Goal: Book appointment/travel/reservation

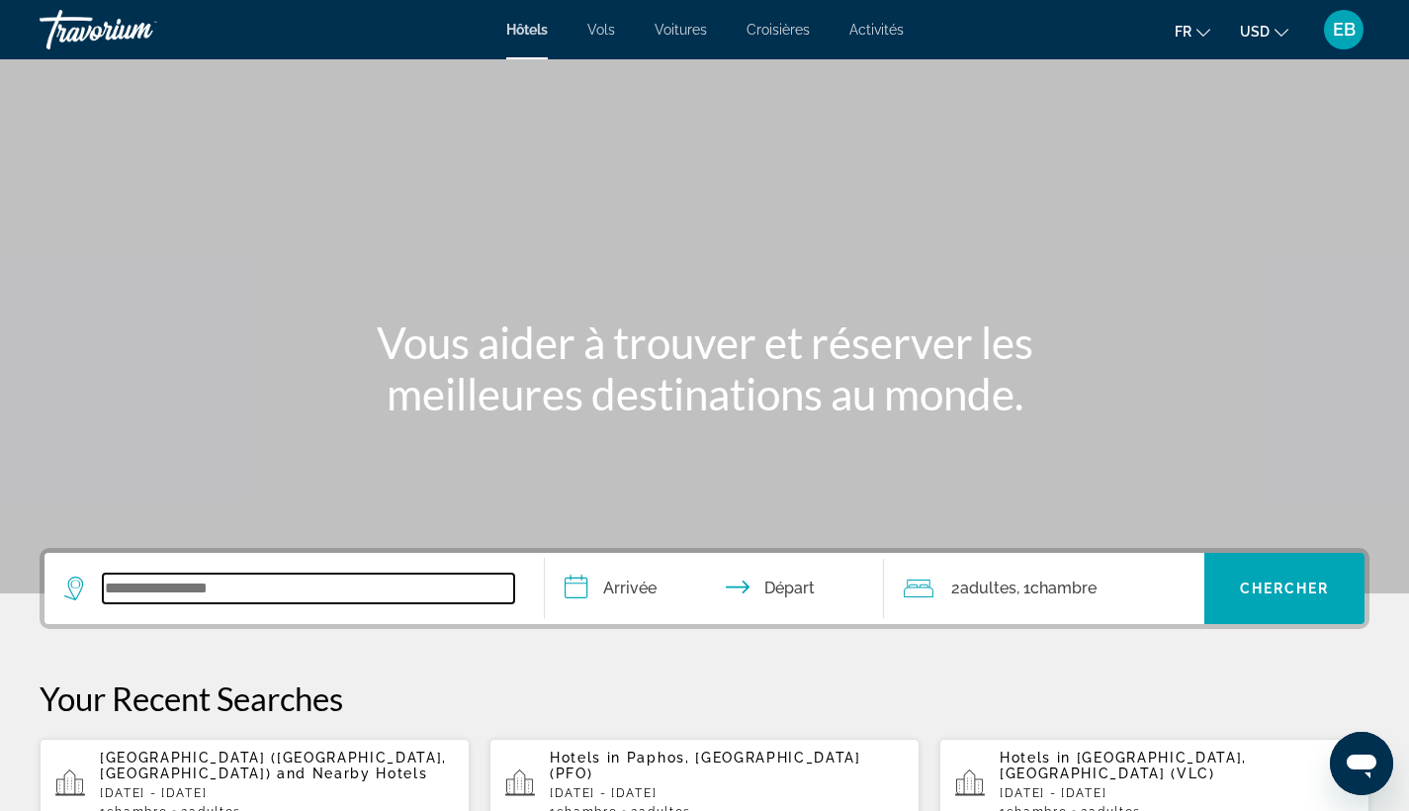
click at [337, 593] on input "Search widget" at bounding box center [308, 588] width 411 height 30
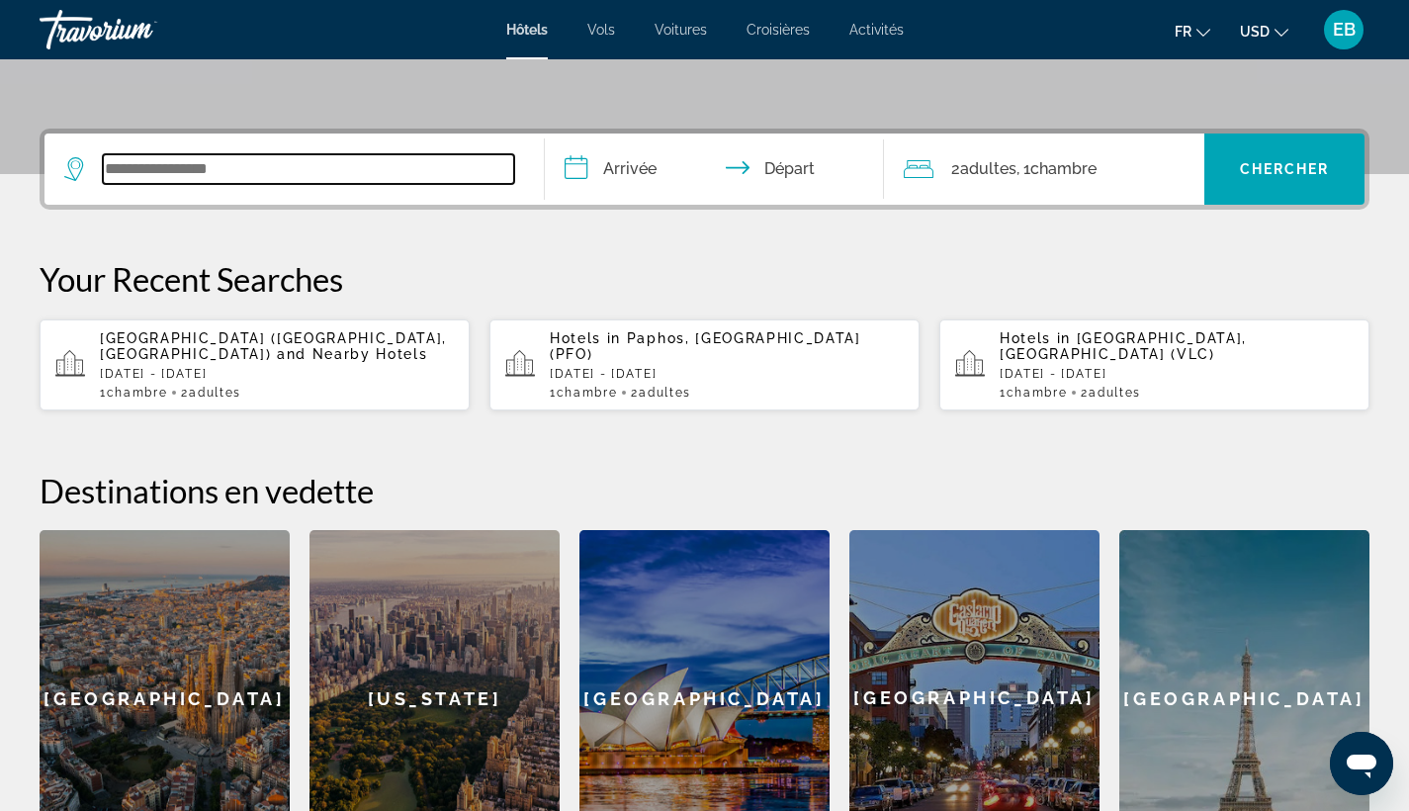
scroll to position [483, 0]
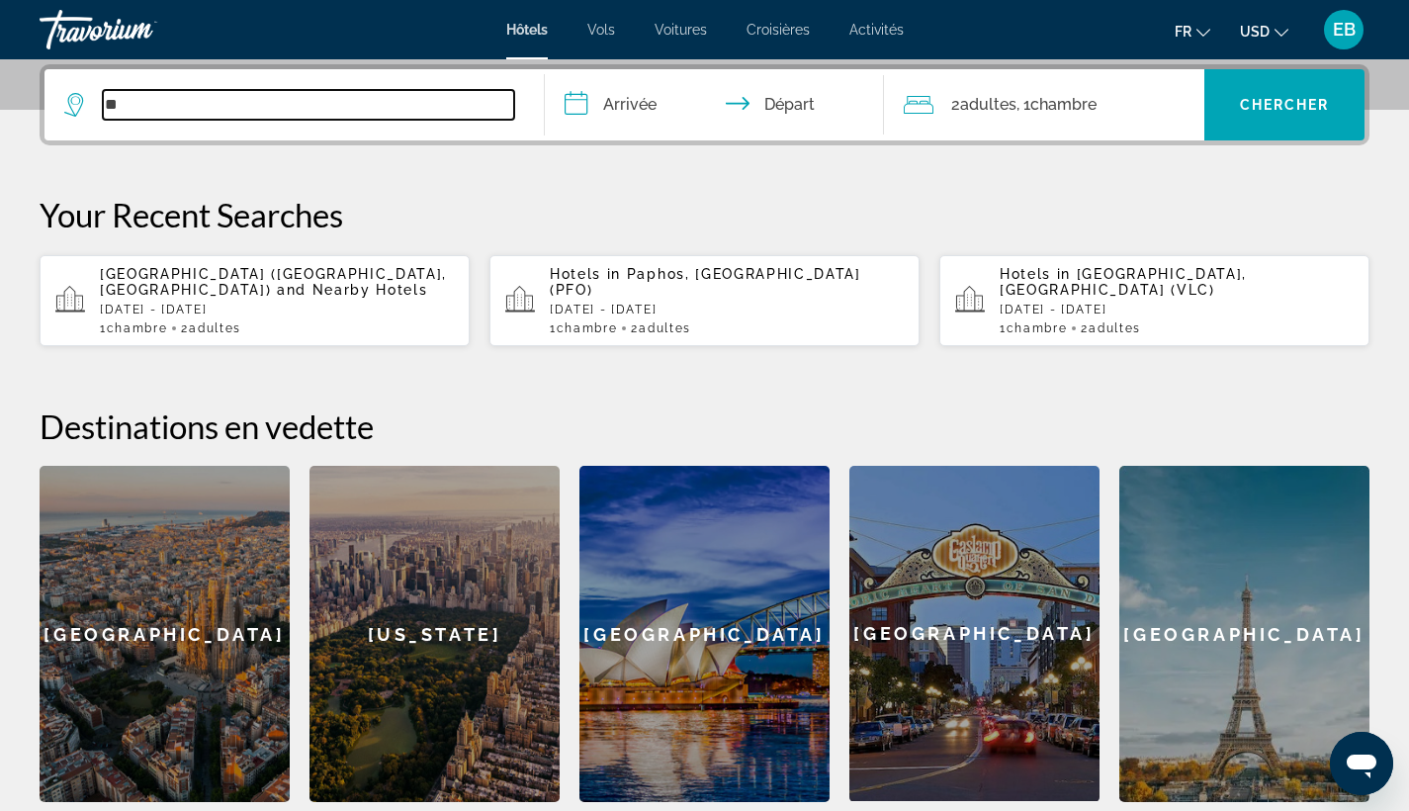
type input "*"
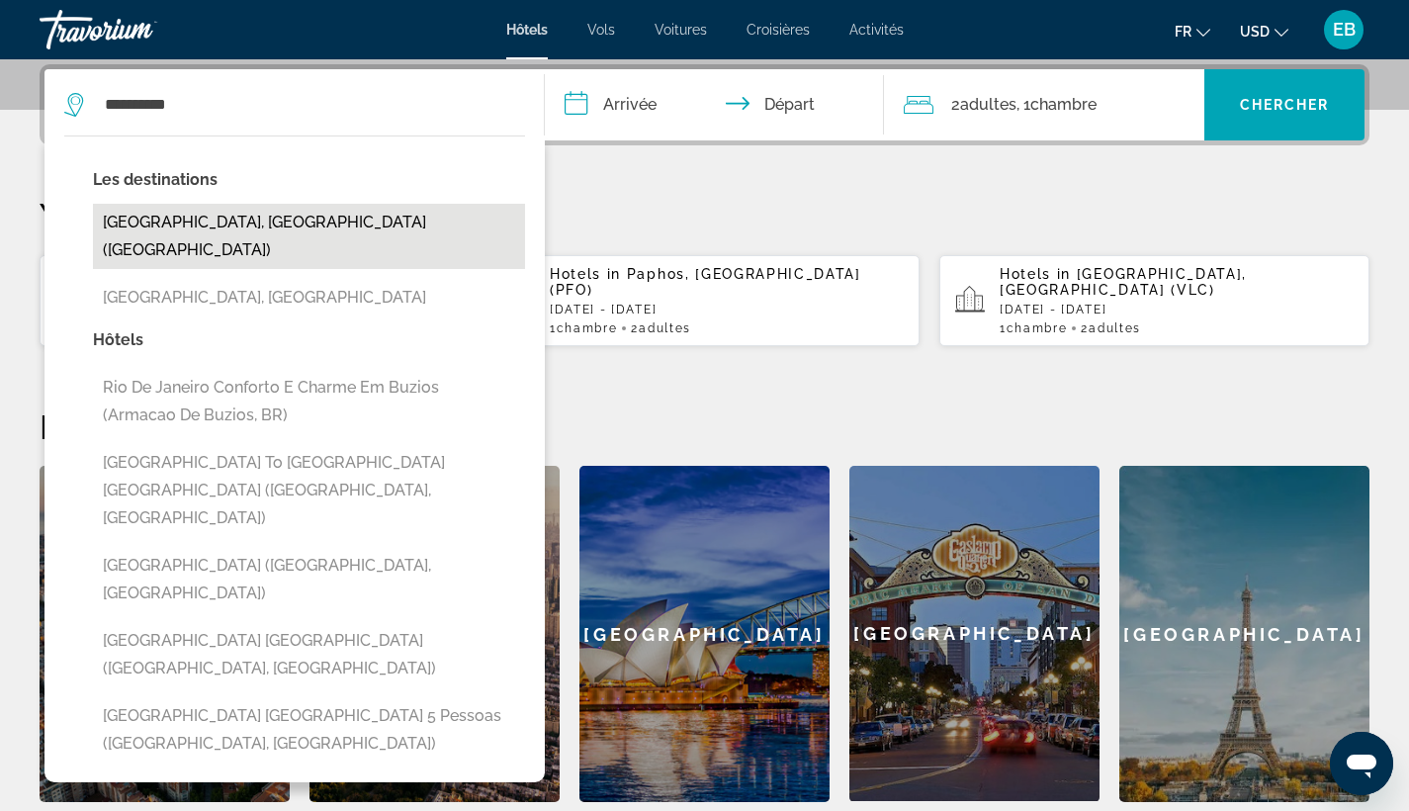
click at [364, 222] on button "[GEOGRAPHIC_DATA], [GEOGRAPHIC_DATA] ([GEOGRAPHIC_DATA])" at bounding box center [309, 236] width 432 height 65
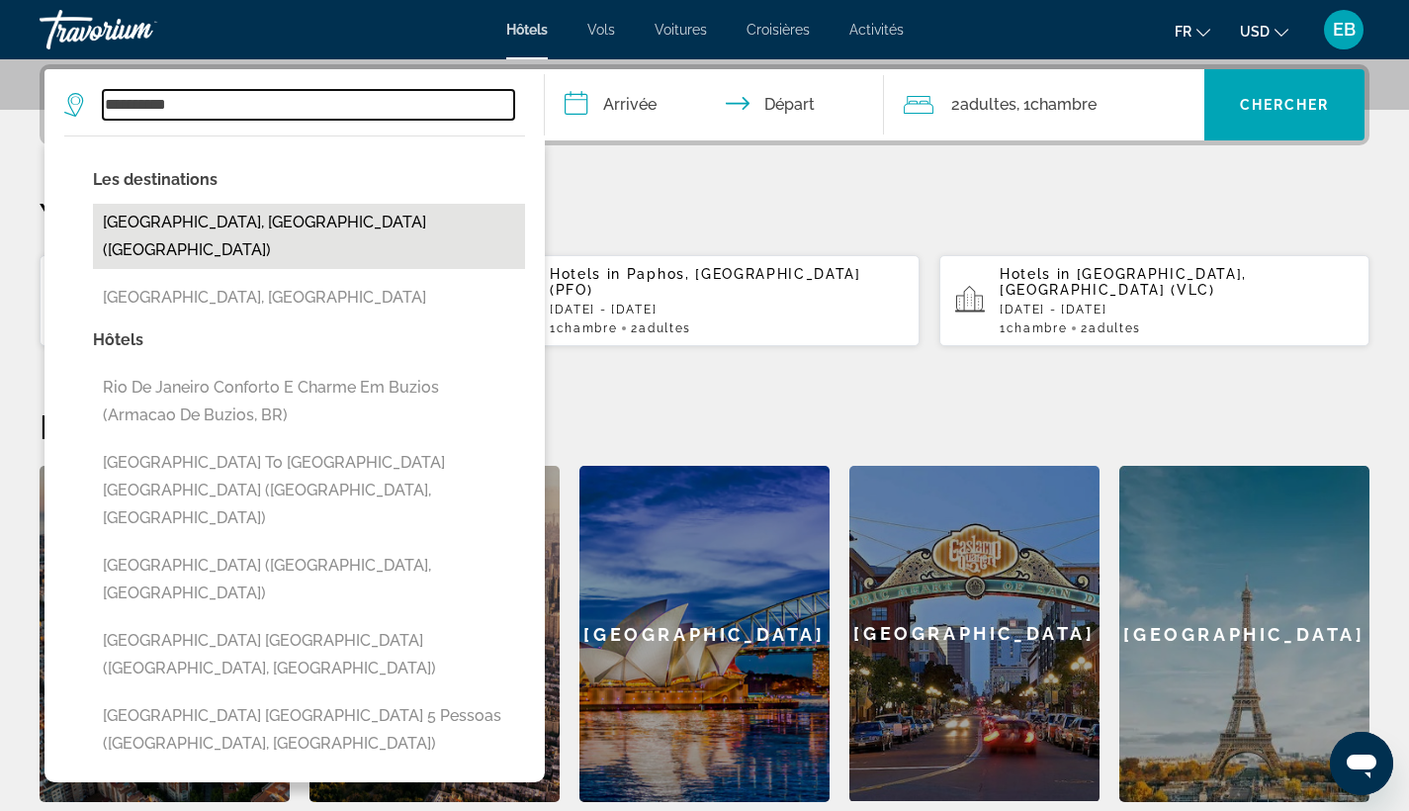
type input "**********"
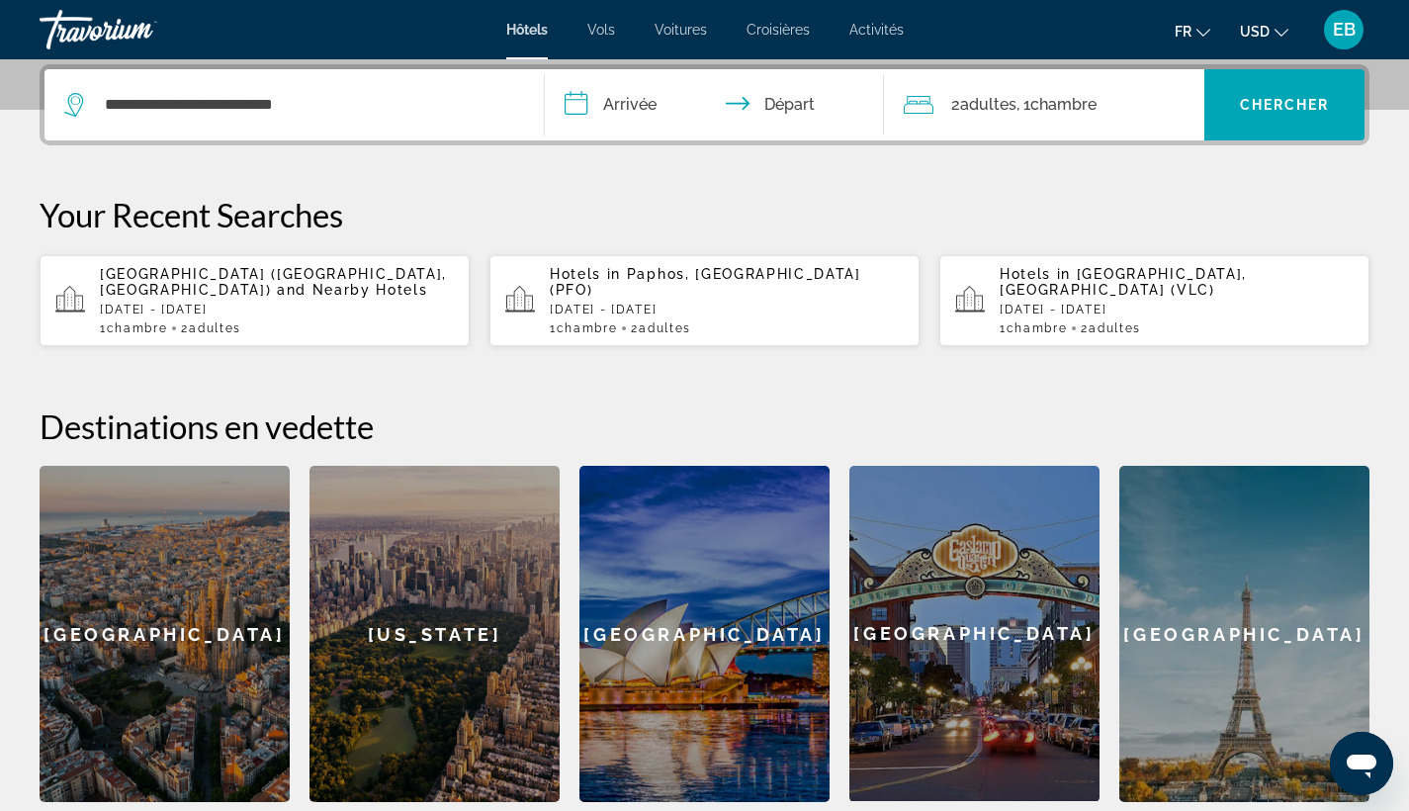
click at [637, 102] on input "**********" at bounding box center [719, 107] width 348 height 77
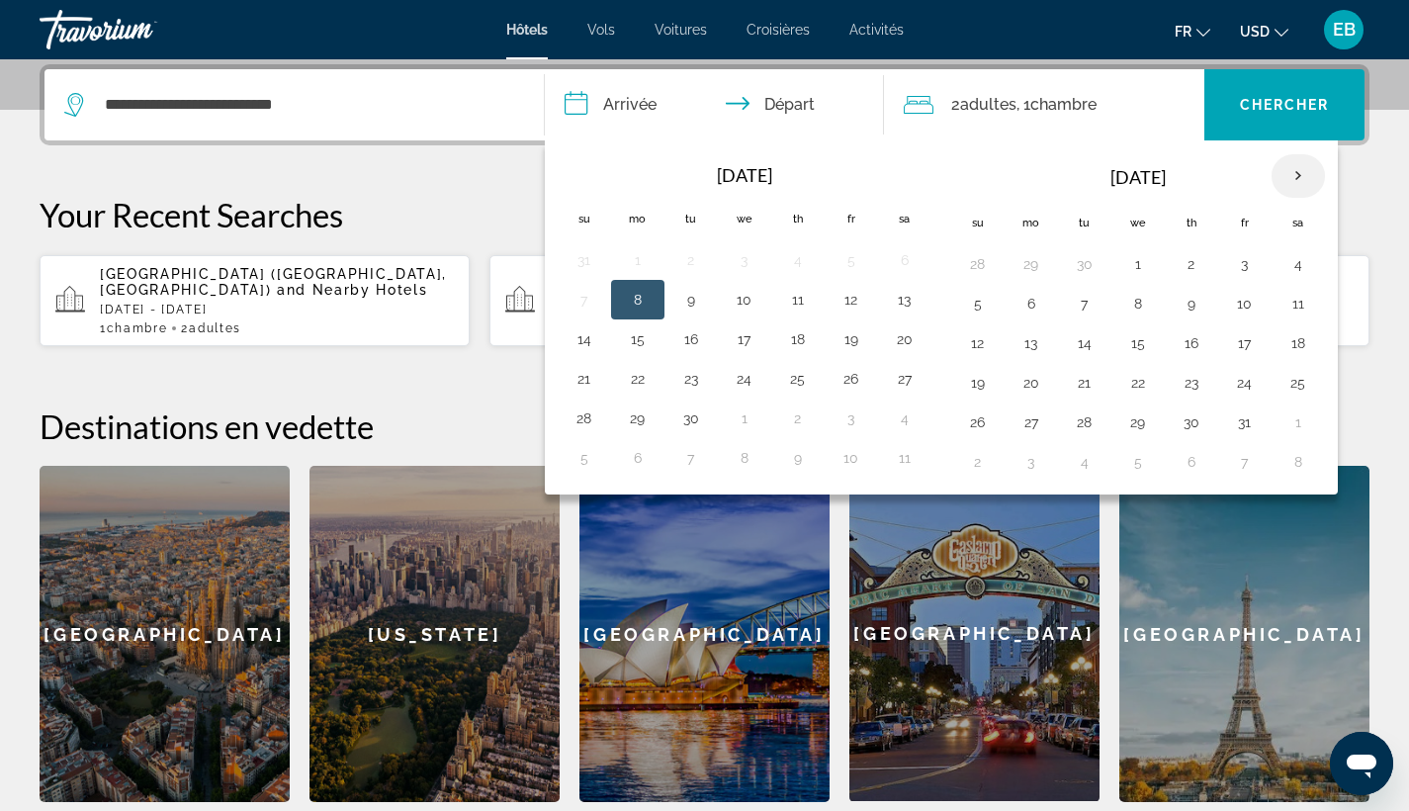
click at [1299, 174] on th "Next month" at bounding box center [1297, 175] width 53 height 43
click at [1299, 175] on th "Next month" at bounding box center [1297, 175] width 53 height 43
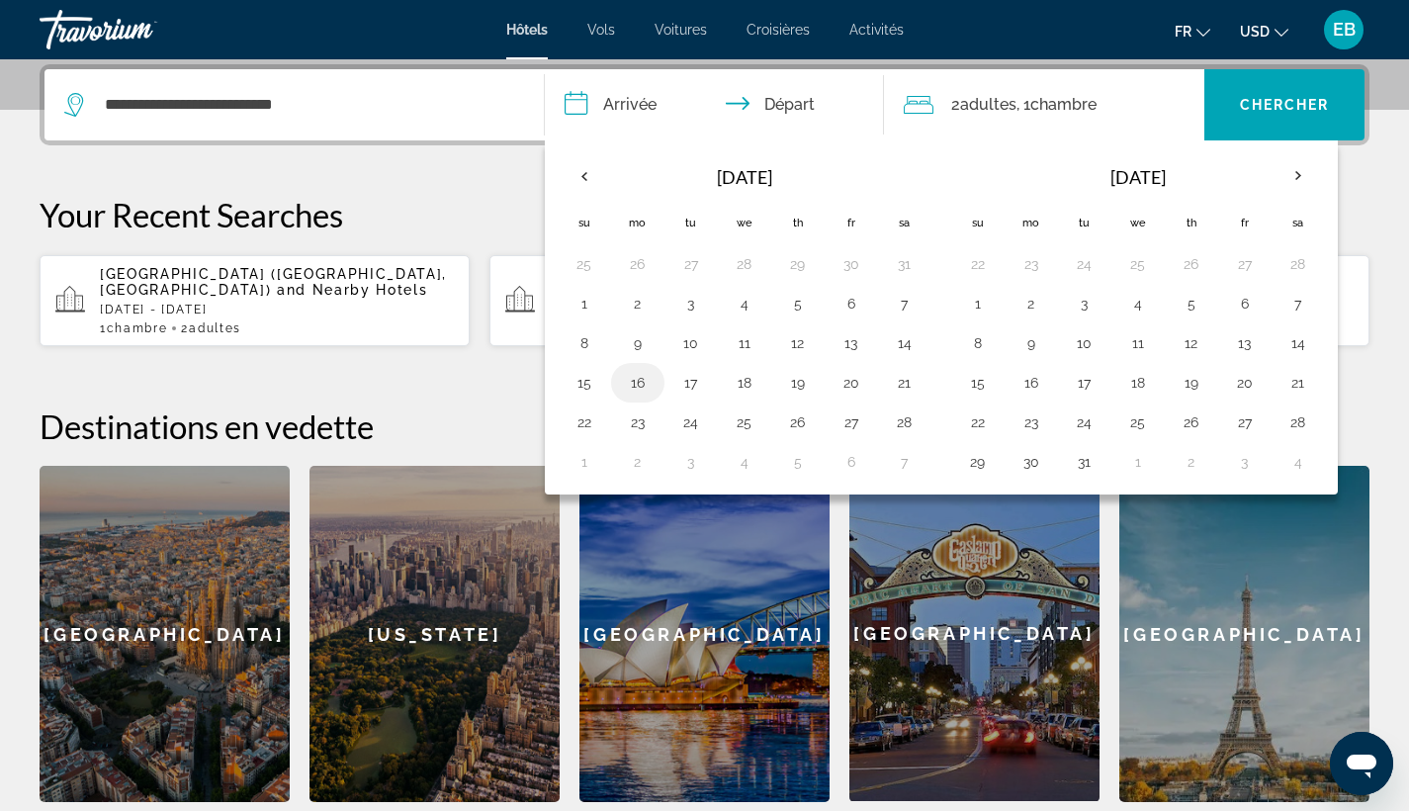
click at [631, 387] on button "16" at bounding box center [638, 383] width 32 height 28
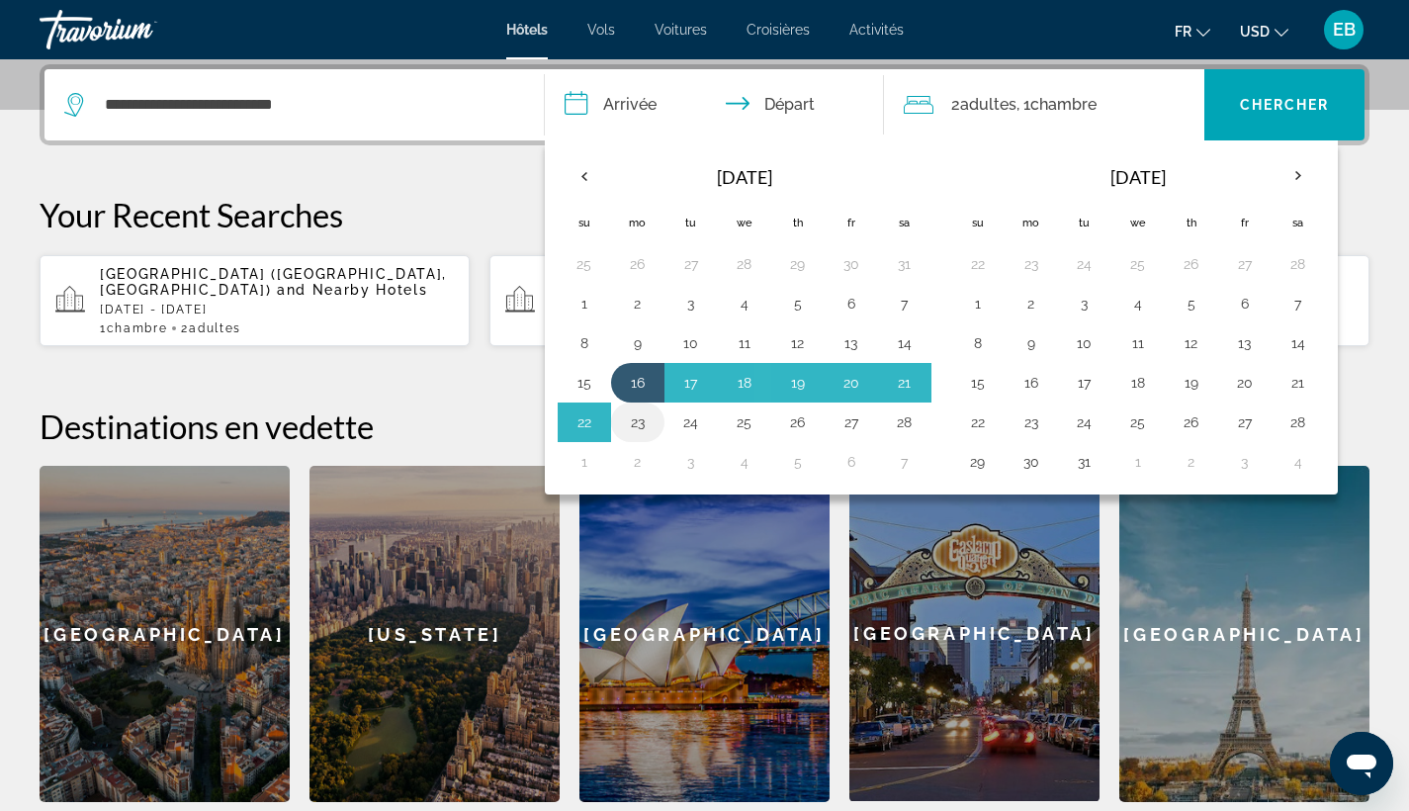
click at [634, 416] on button "23" at bounding box center [638, 422] width 32 height 28
type input "**********"
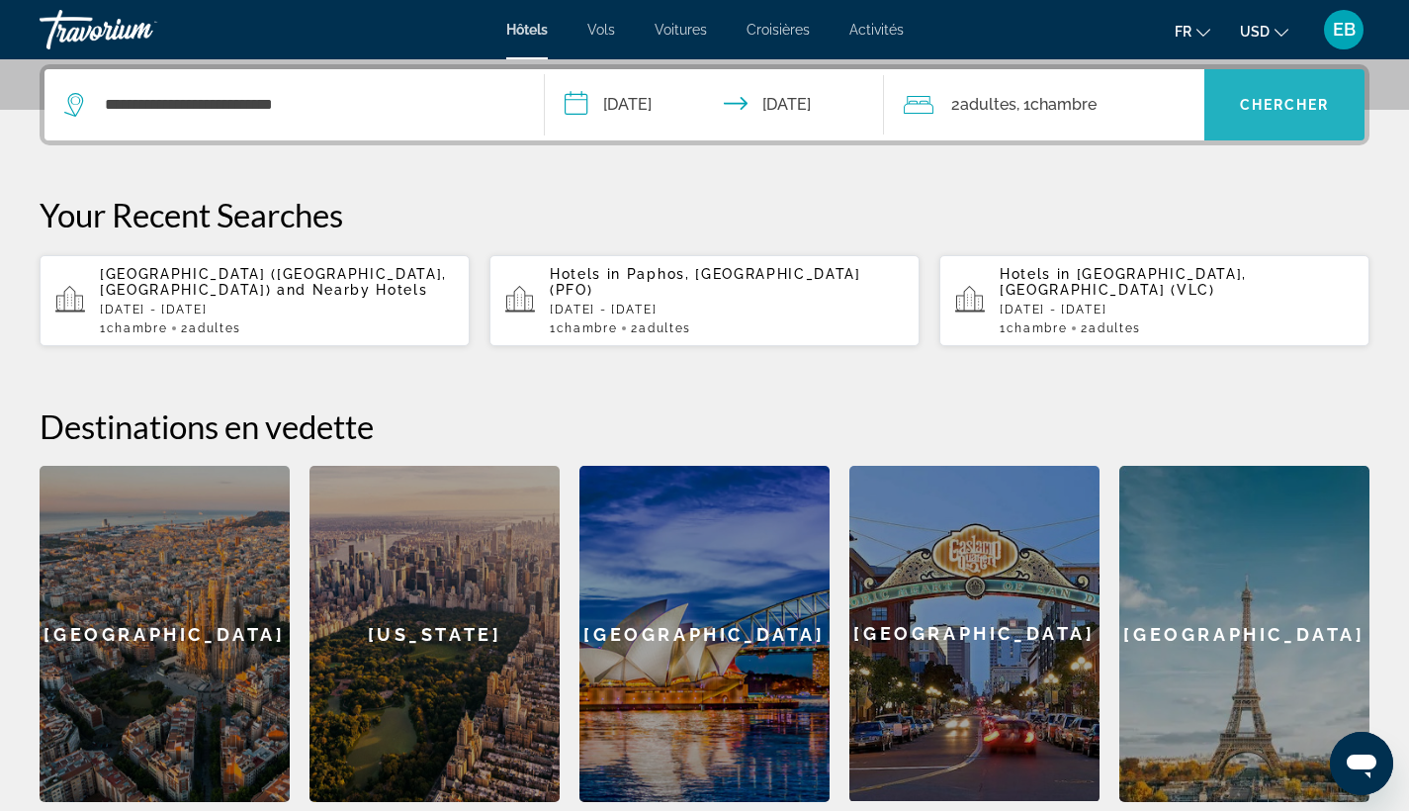
click at [1271, 114] on span "Search widget" at bounding box center [1284, 104] width 160 height 47
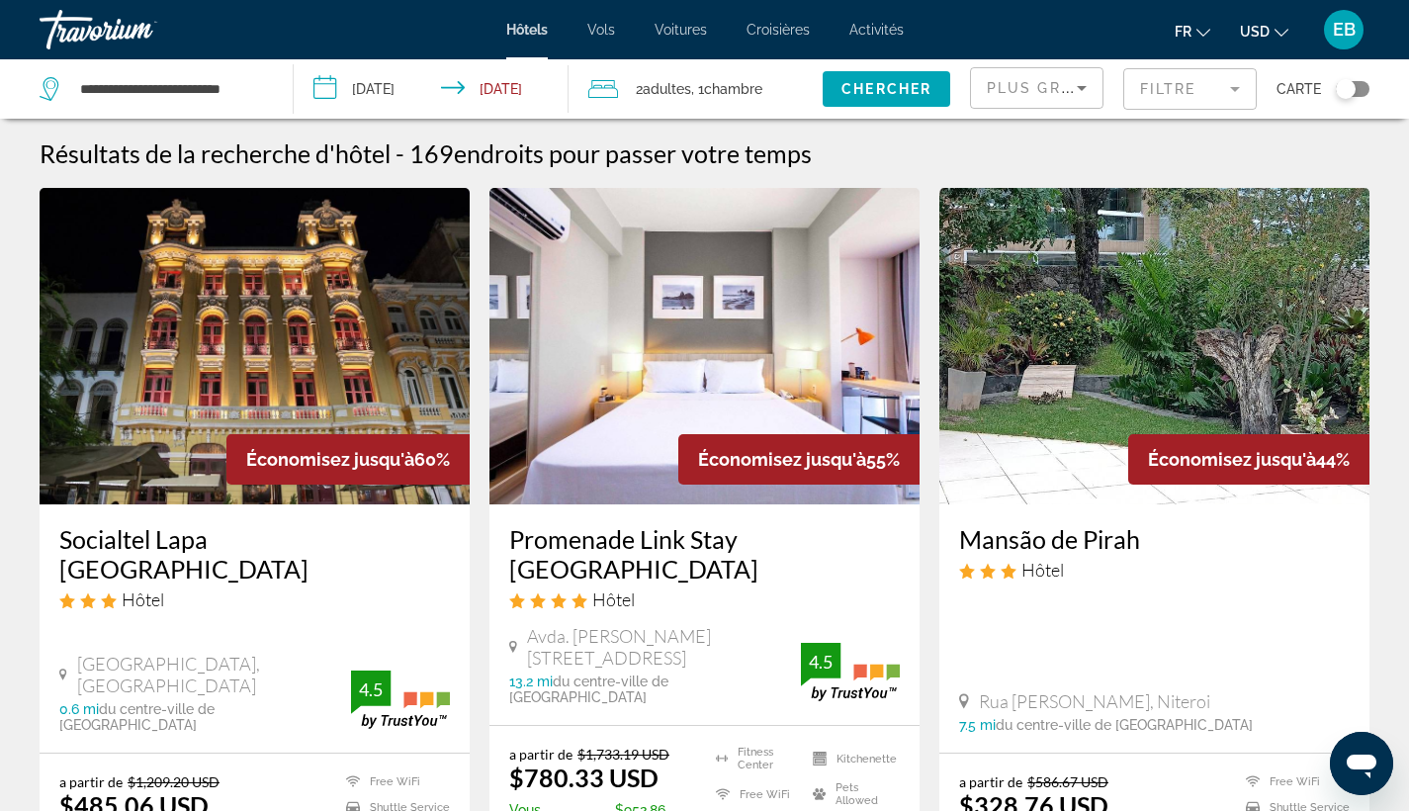
click at [1250, 24] on span "USD" at bounding box center [1255, 32] width 30 height 16
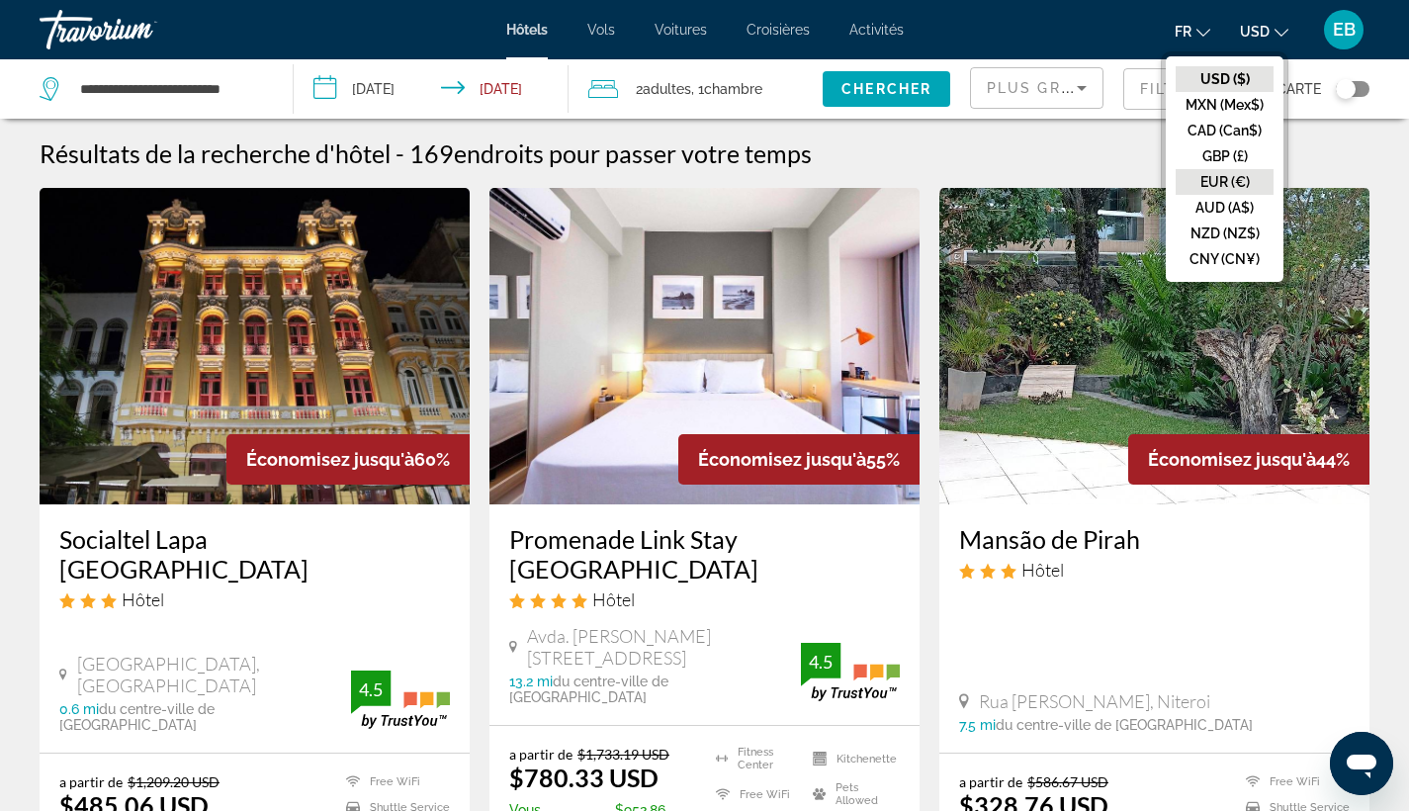
click at [1236, 188] on button "EUR (€)" at bounding box center [1224, 182] width 98 height 26
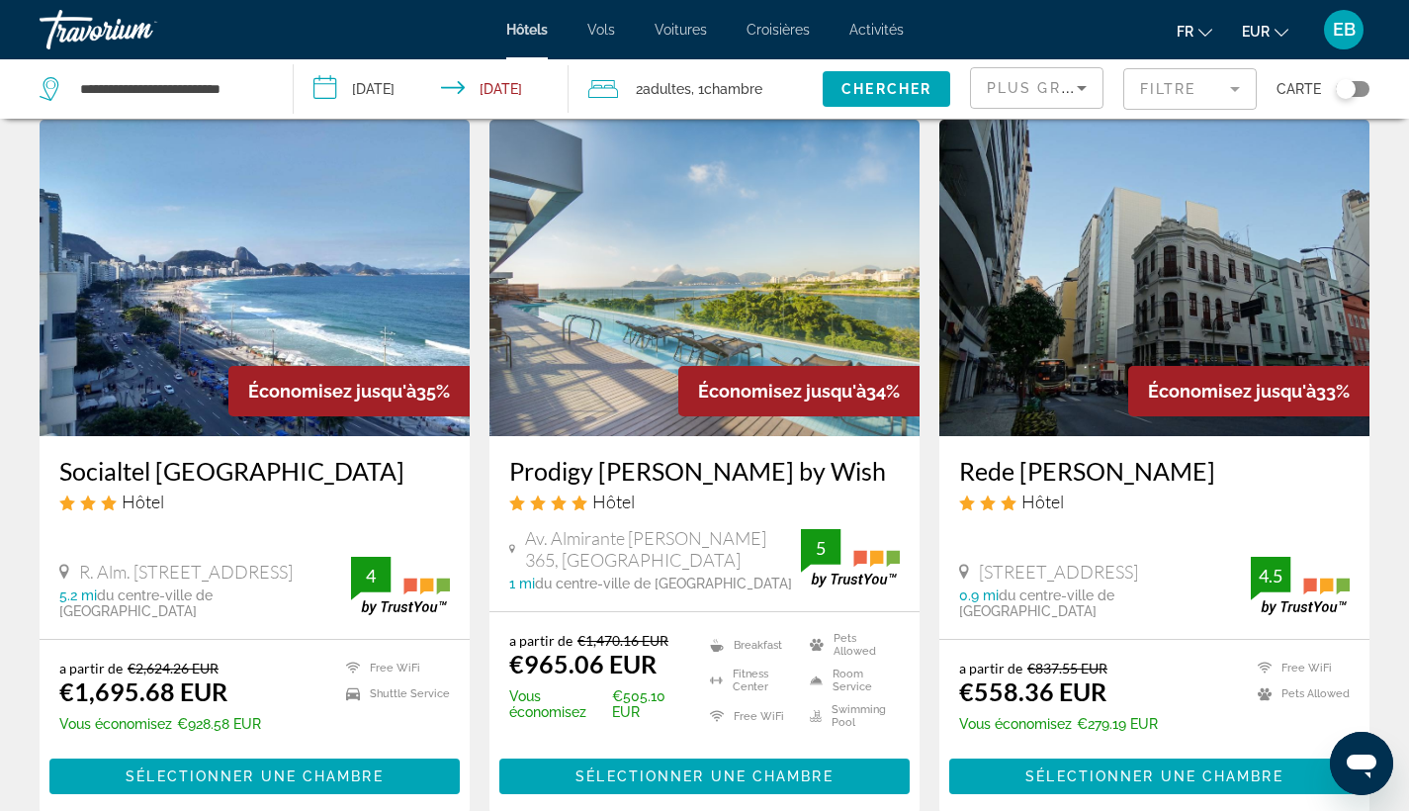
scroll to position [849, 0]
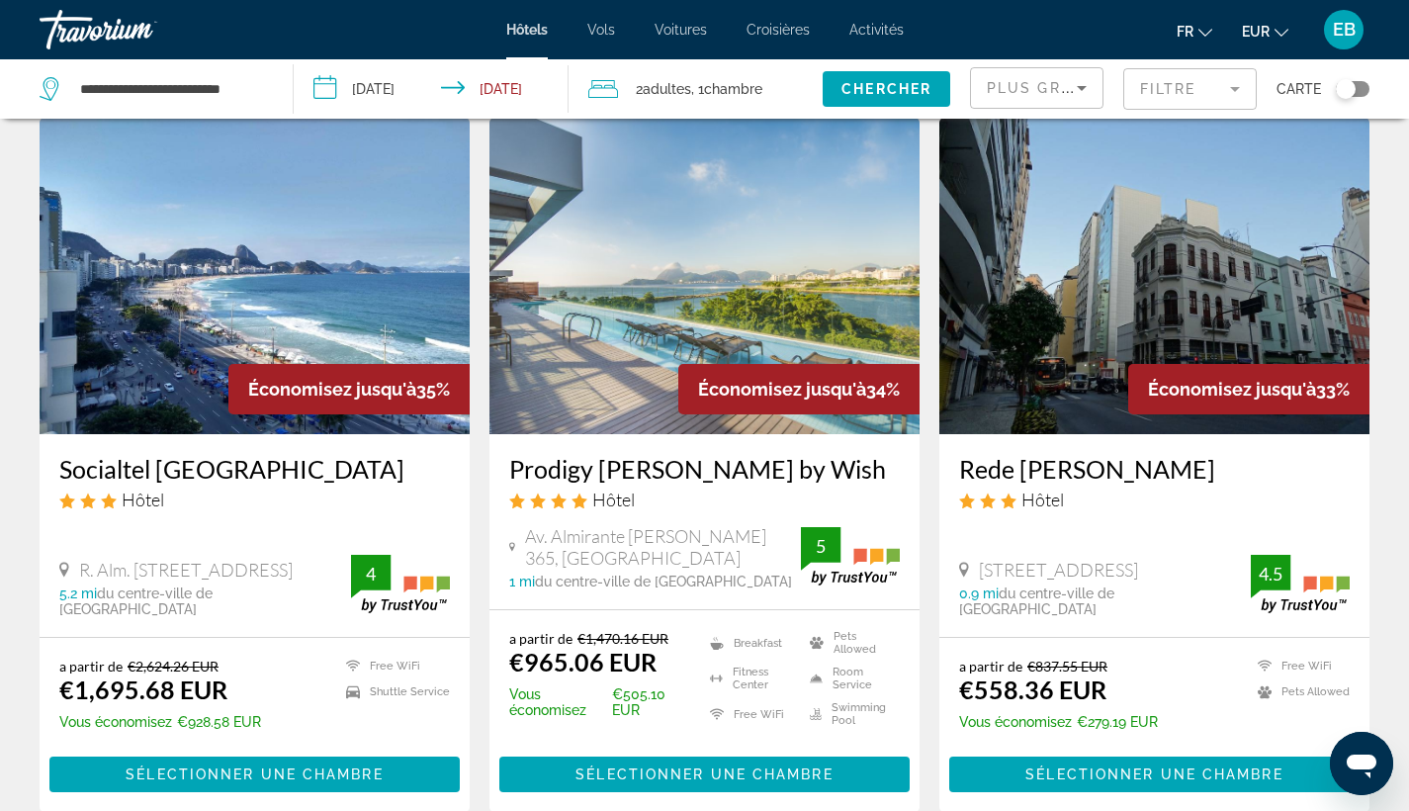
drag, startPoint x: 866, startPoint y: 455, endPoint x: 812, endPoint y: 455, distance: 54.4
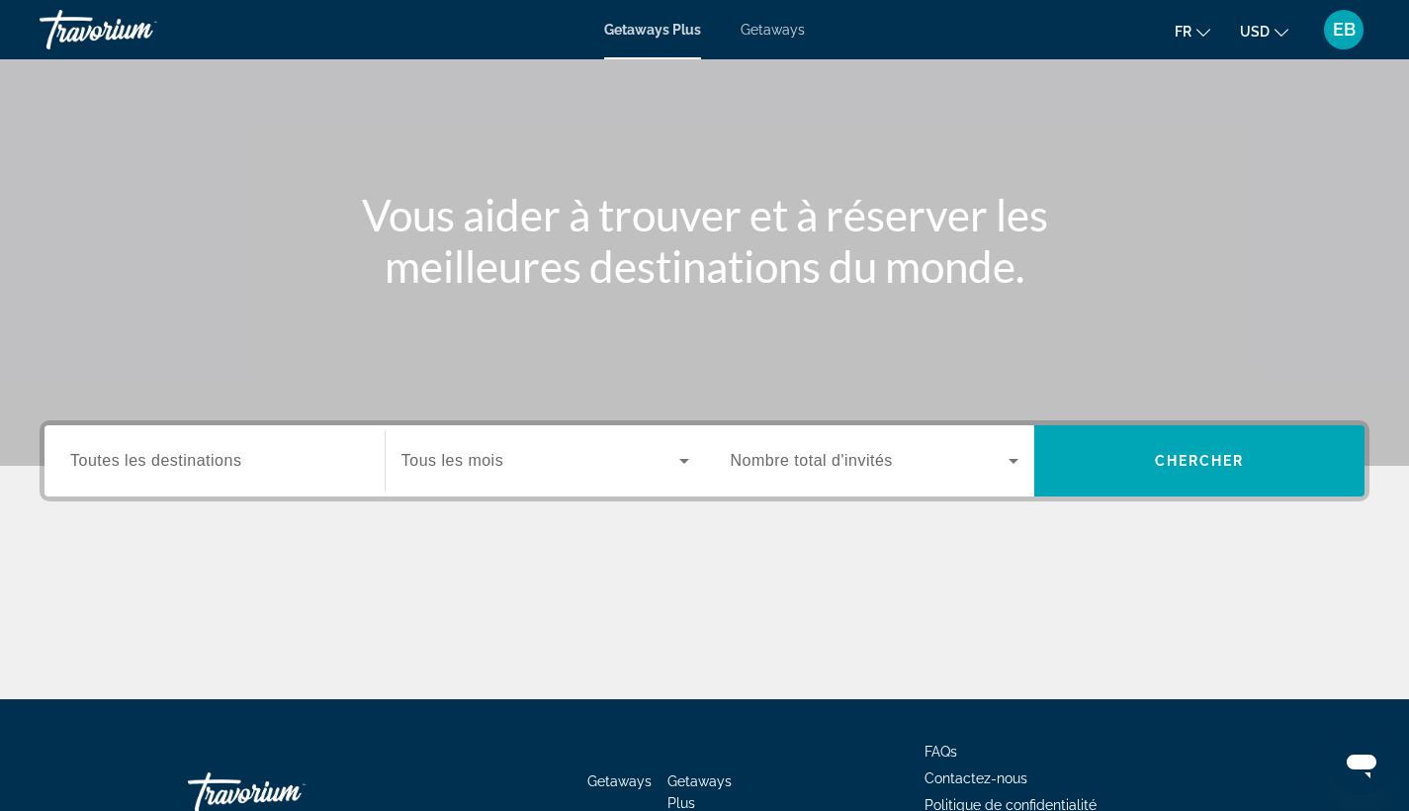
scroll to position [129, 0]
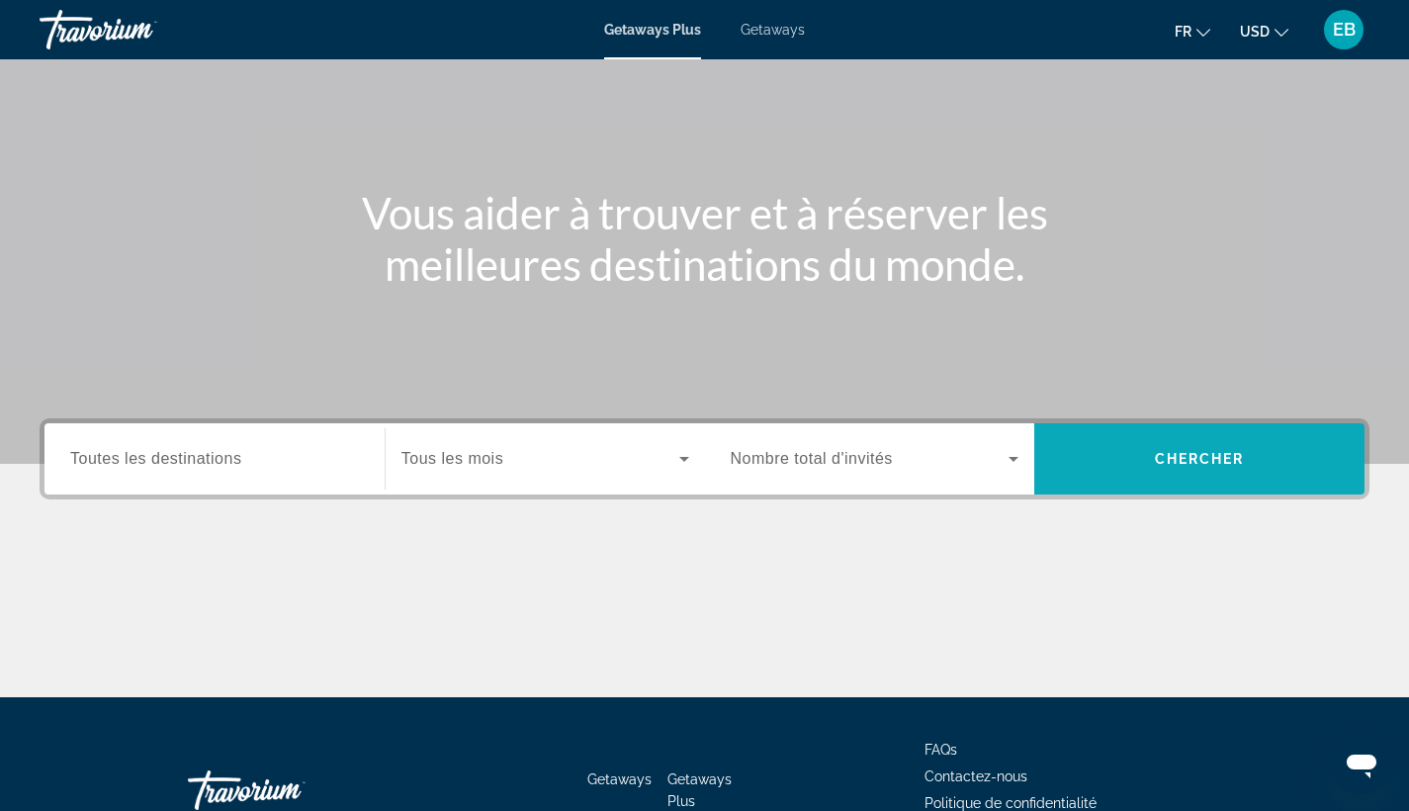
click at [1103, 444] on span "Search widget" at bounding box center [1199, 458] width 330 height 47
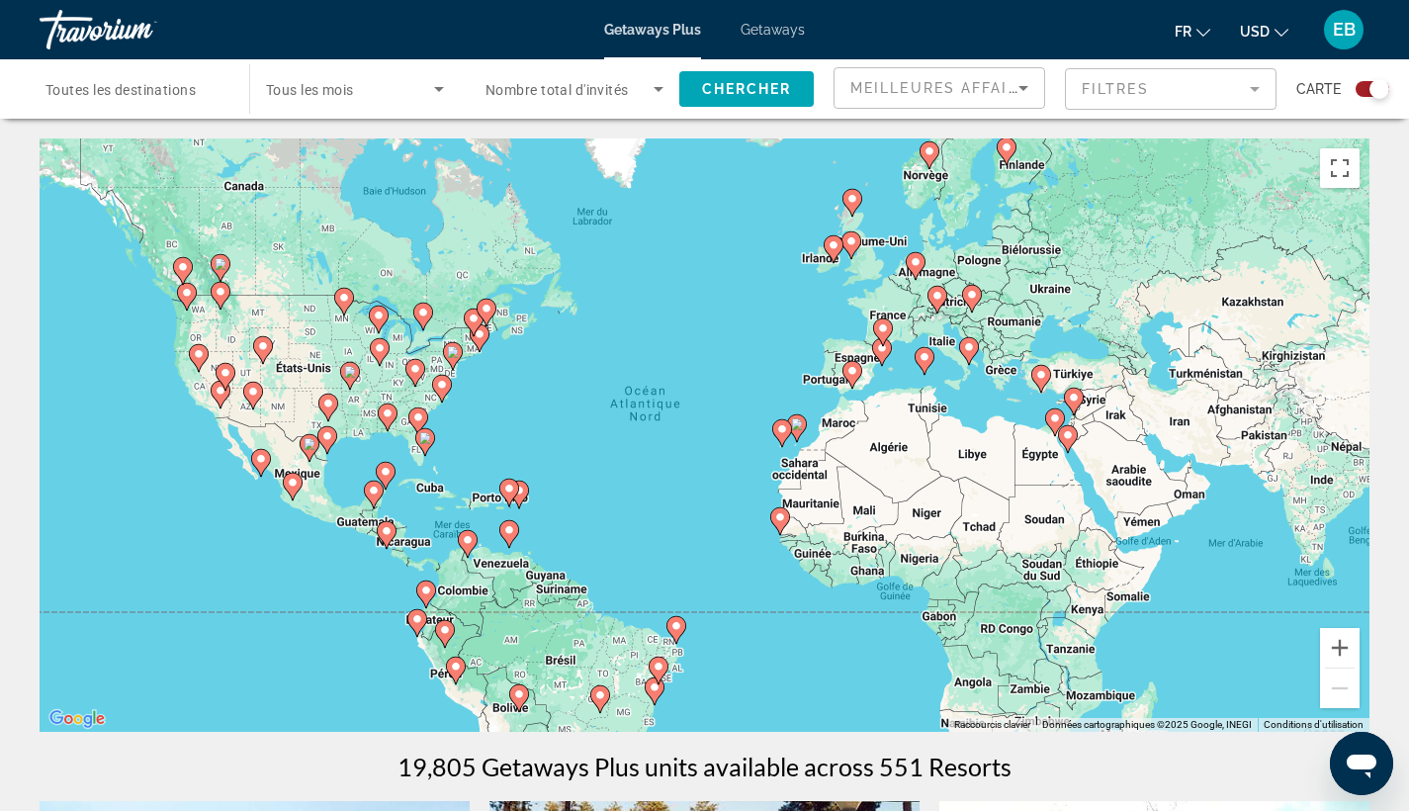
click at [1253, 19] on button "USD USD ($) MXN (Mex$) CAD (Can$) GBP (£) EUR (€) AUD (A$) NZD (NZ$) CNY (CN¥)" at bounding box center [1264, 31] width 48 height 29
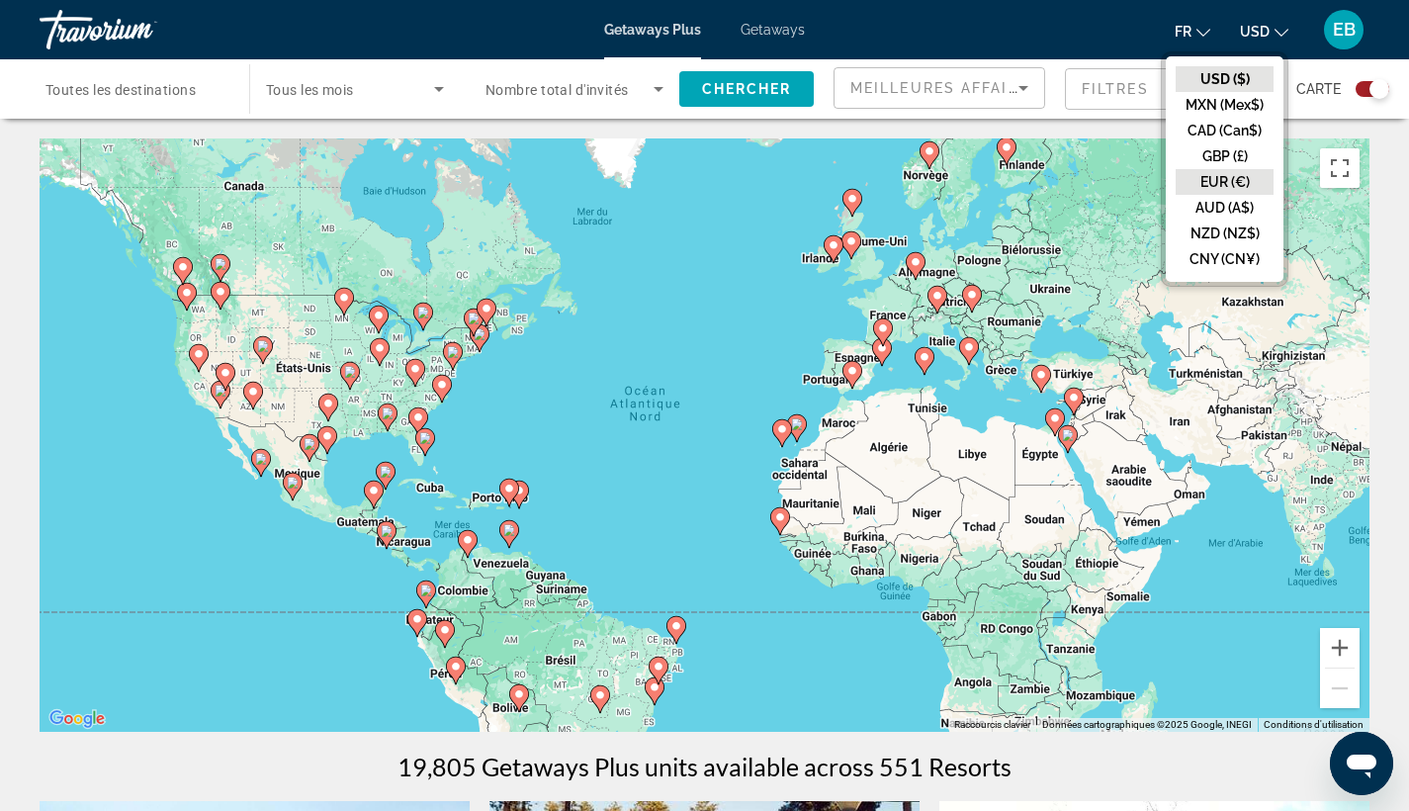
click at [1220, 174] on button "EUR (€)" at bounding box center [1224, 182] width 98 height 26
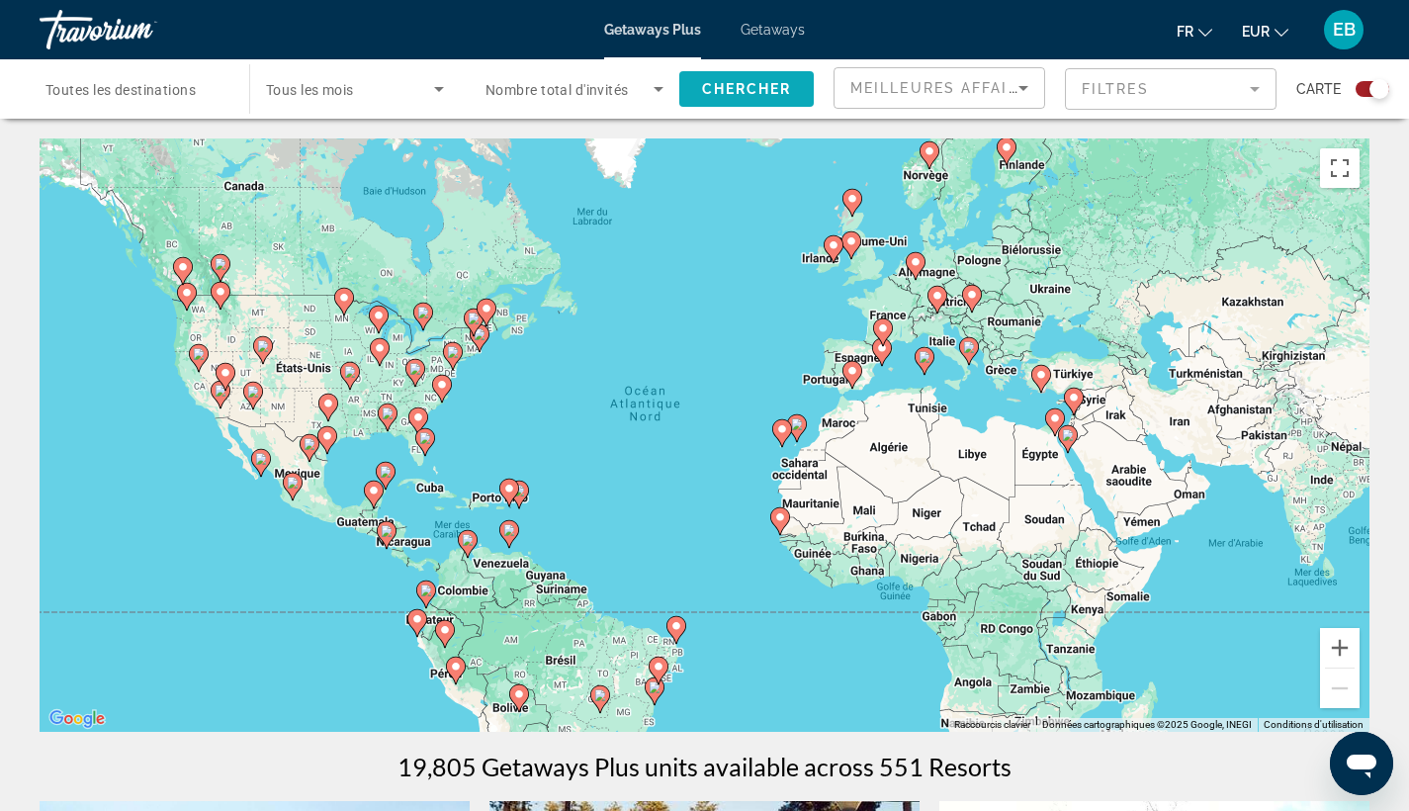
click at [778, 89] on span "Chercher" at bounding box center [747, 89] width 90 height 16
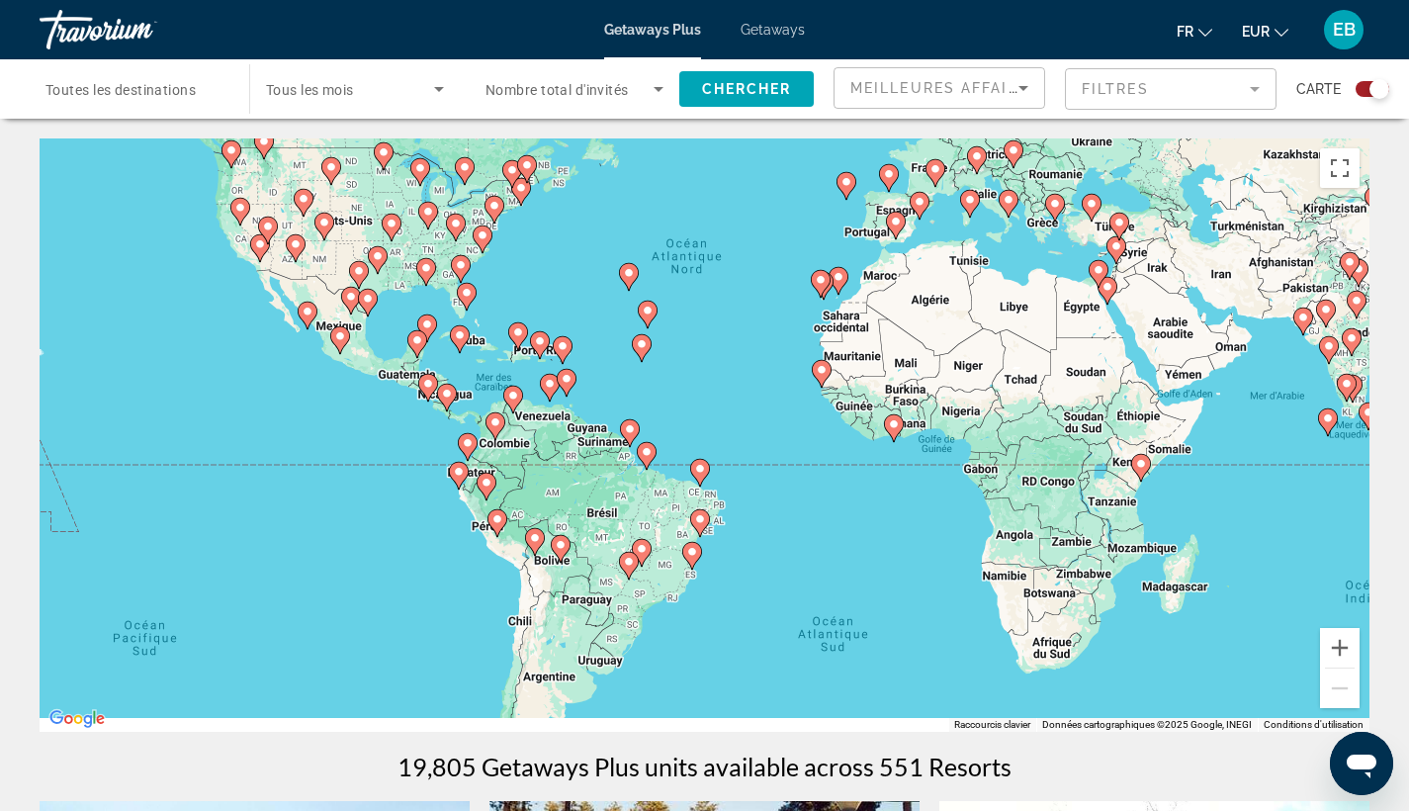
drag, startPoint x: 701, startPoint y: 634, endPoint x: 742, endPoint y: 484, distance: 154.9
click at [742, 484] on div "Pour activer le glissement avec le clavier, appuyez sur Alt+Entrée. Une fois ce…" at bounding box center [705, 434] width 1330 height 593
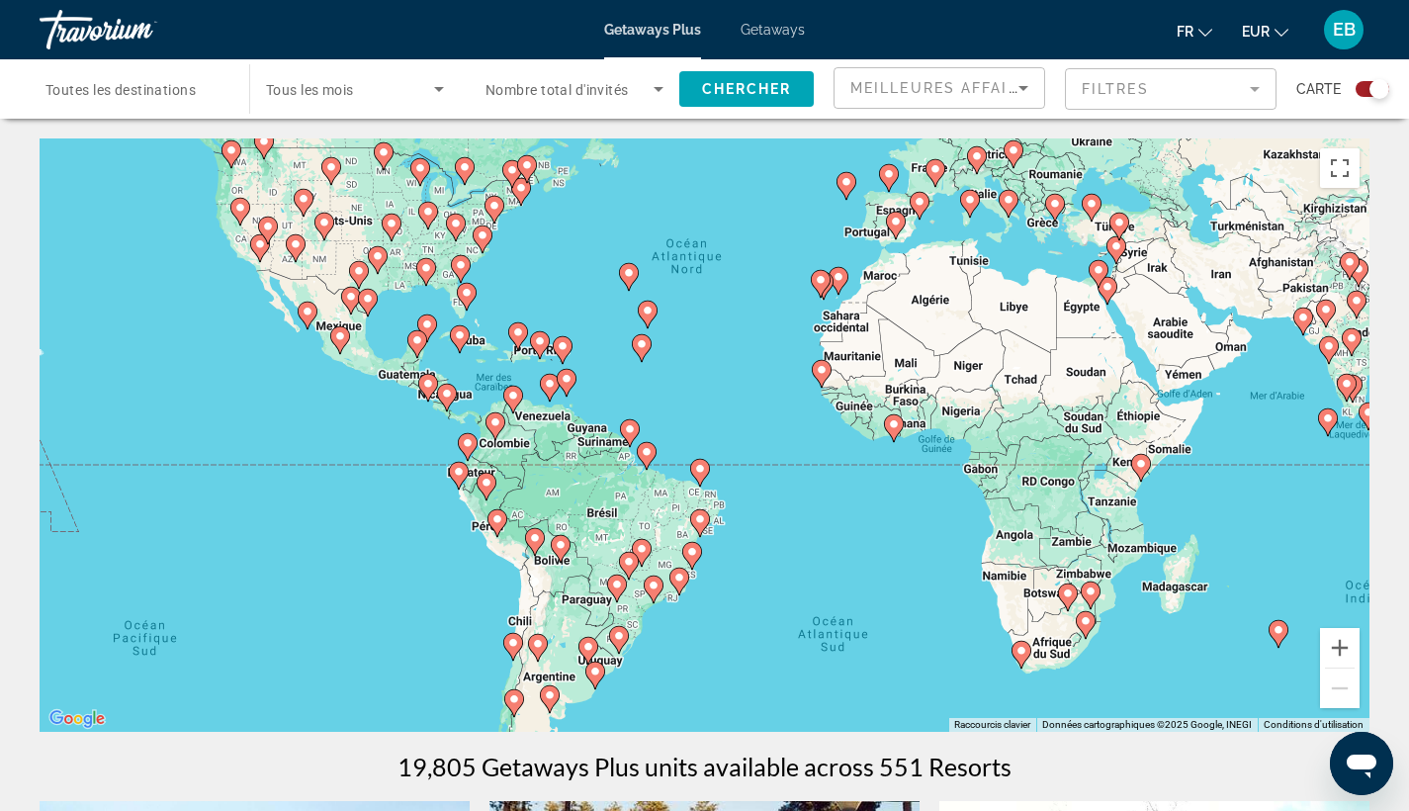
click at [390, 92] on span "Search widget" at bounding box center [350, 89] width 168 height 24
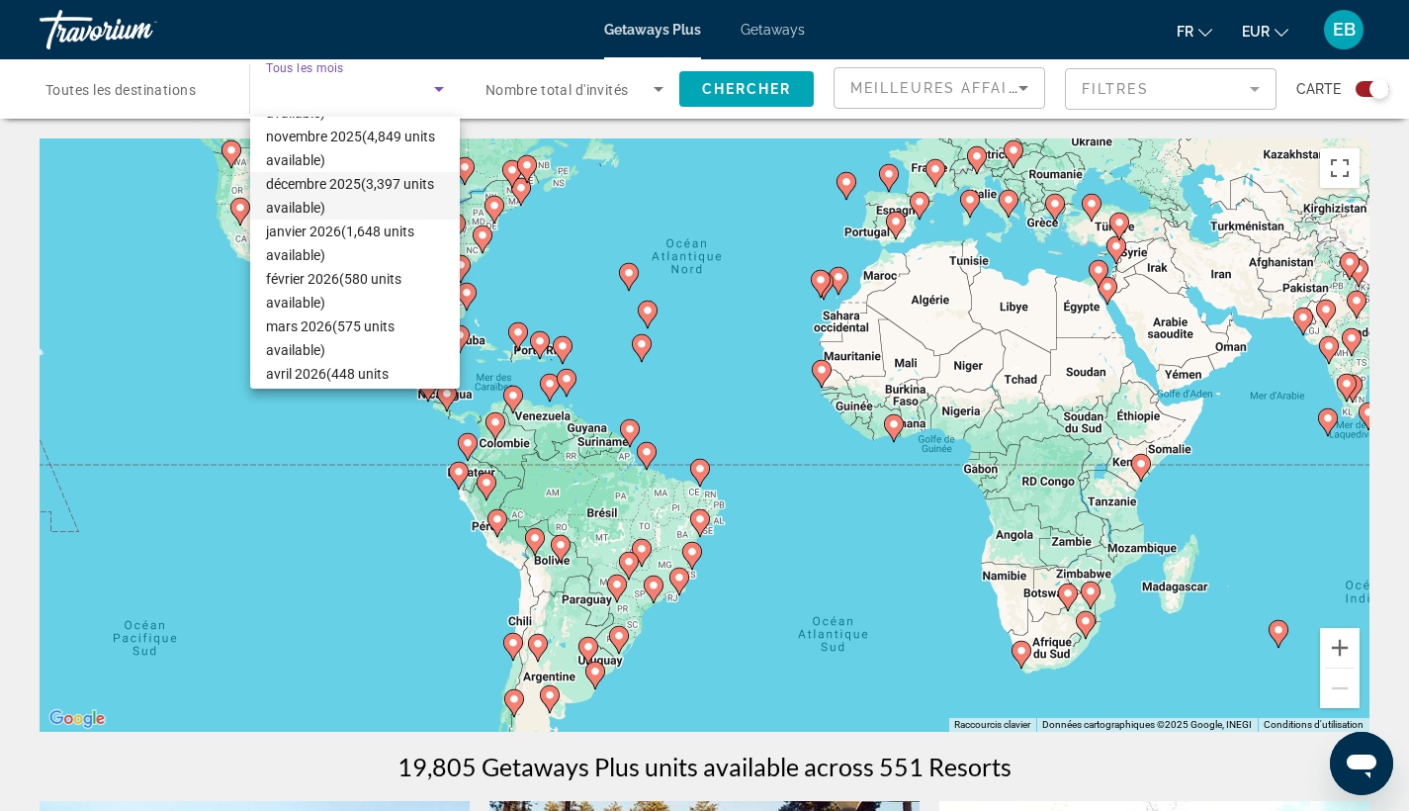
scroll to position [145, 0]
click at [326, 288] on span "février 2026 (580 units available)" at bounding box center [355, 287] width 178 height 47
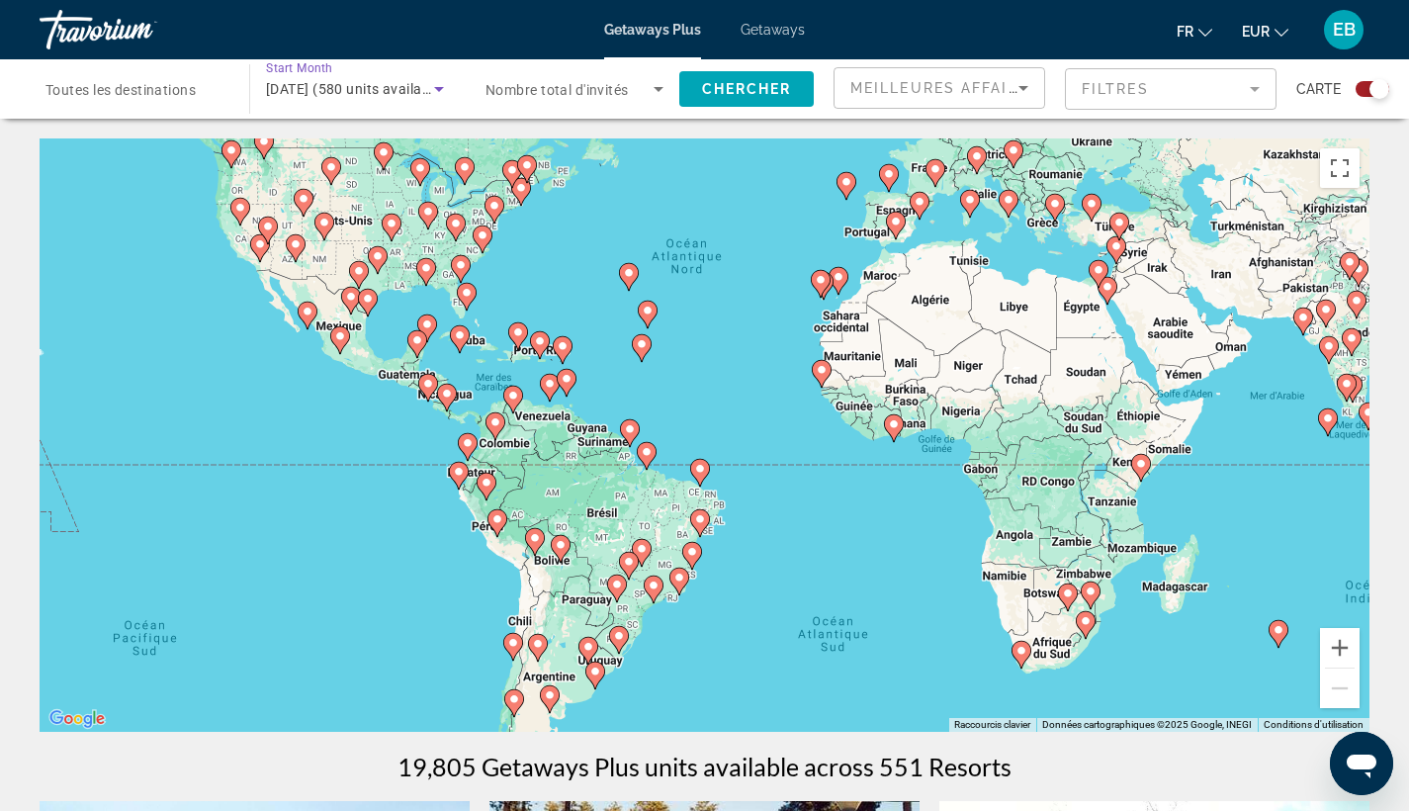
click at [132, 96] on span "Toutes les destinations" at bounding box center [120, 90] width 150 height 16
click at [132, 96] on input "Destination Toutes les destinations" at bounding box center [134, 90] width 178 height 24
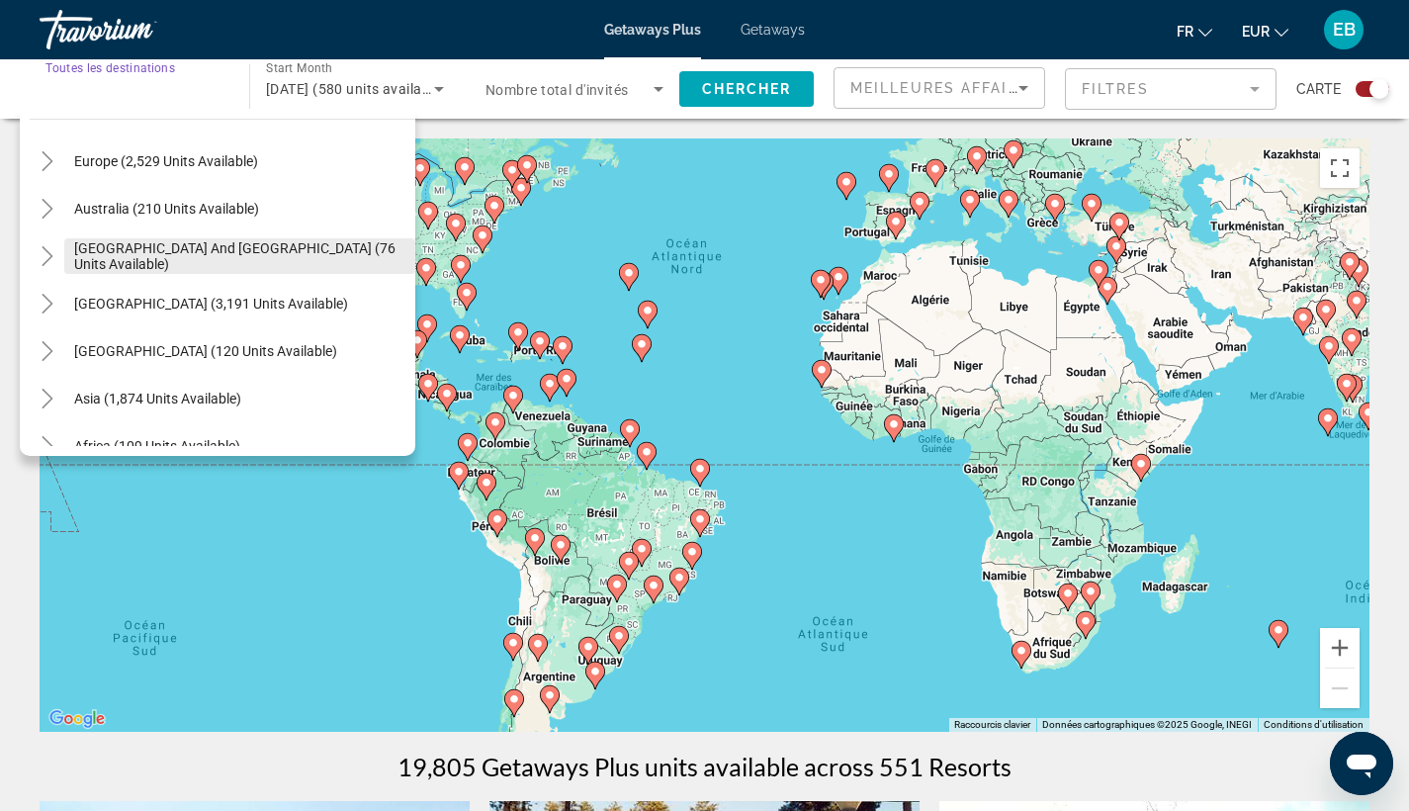
scroll to position [252, 0]
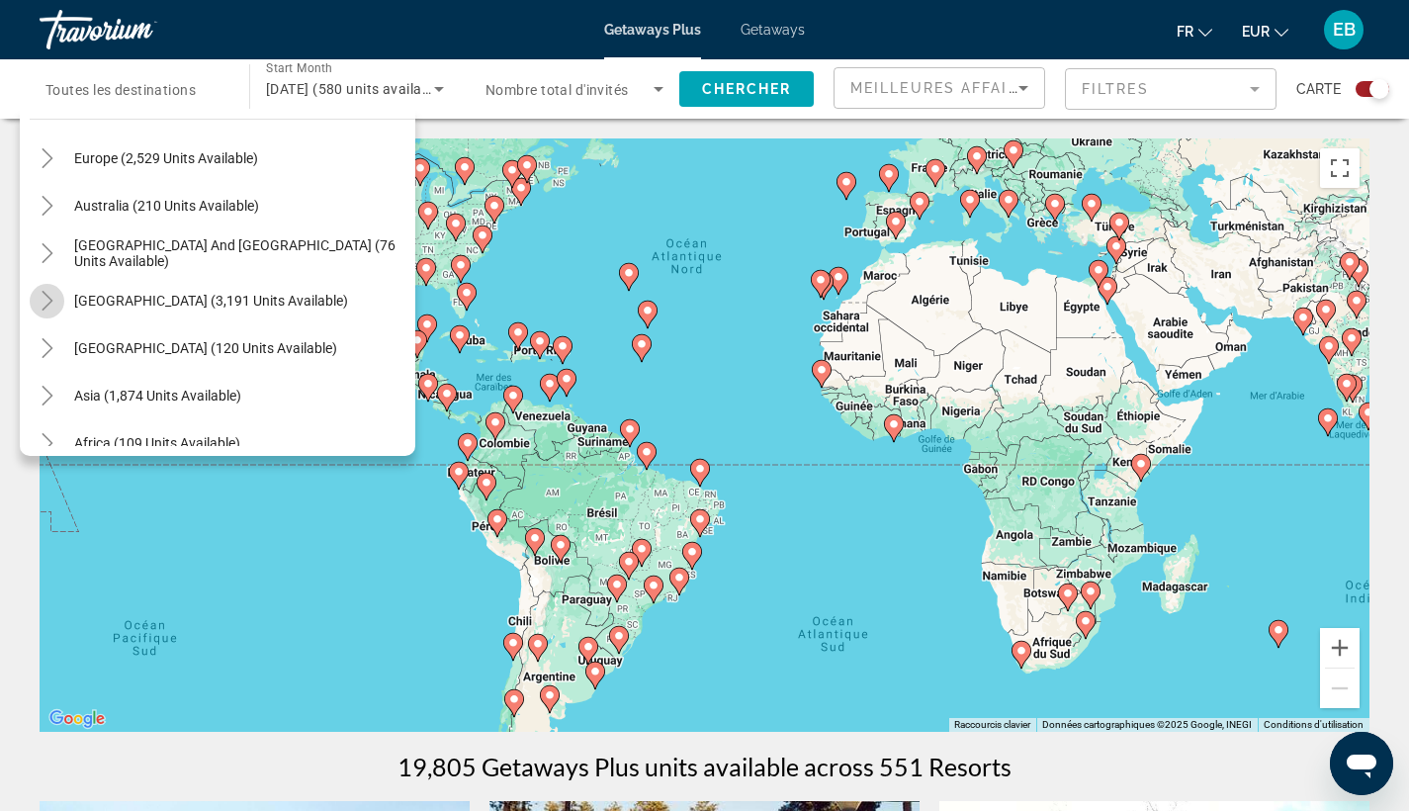
click at [46, 295] on icon "Toggle South America (3,191 units available)" at bounding box center [47, 301] width 11 height 20
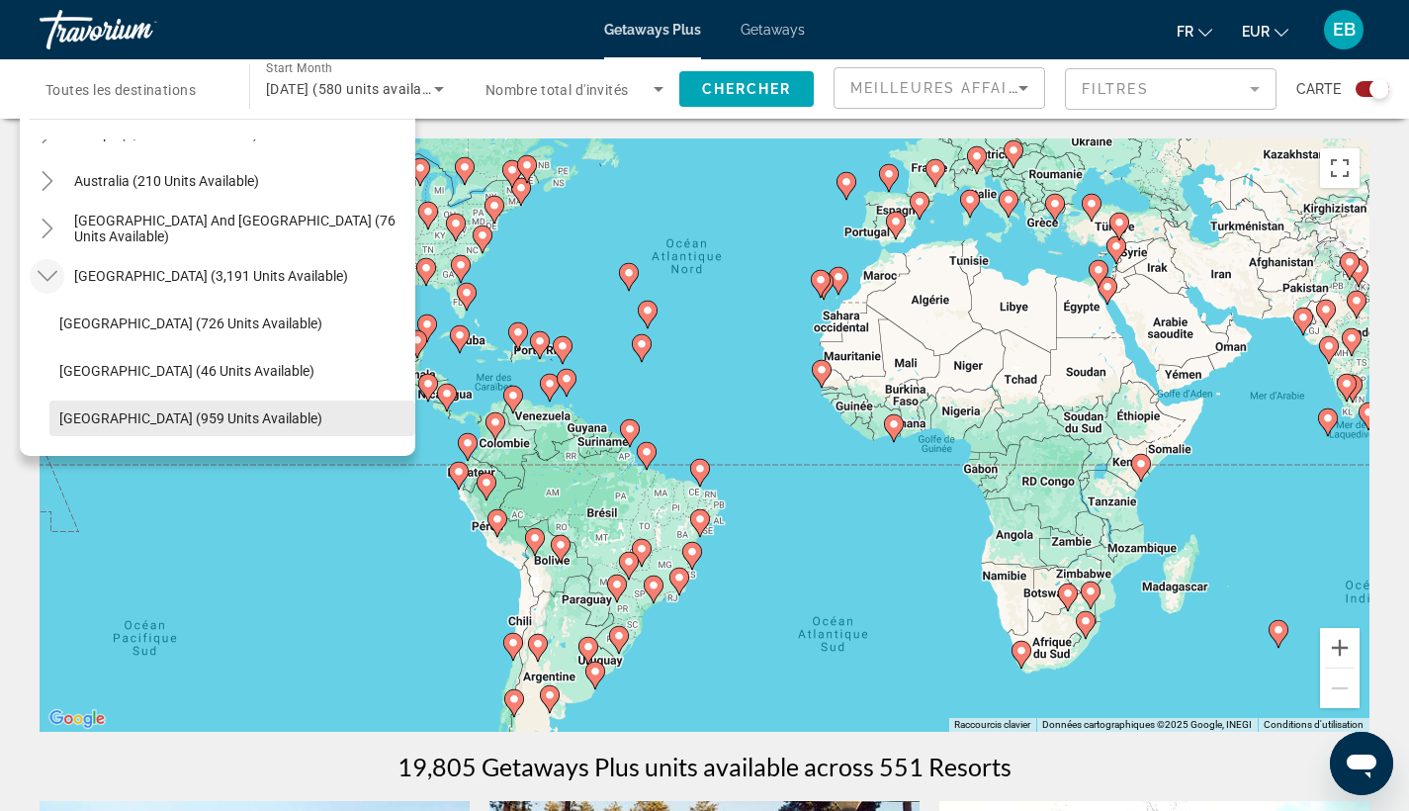
click at [97, 417] on span "Brazil (959 units available)" at bounding box center [190, 418] width 263 height 16
type input "**********"
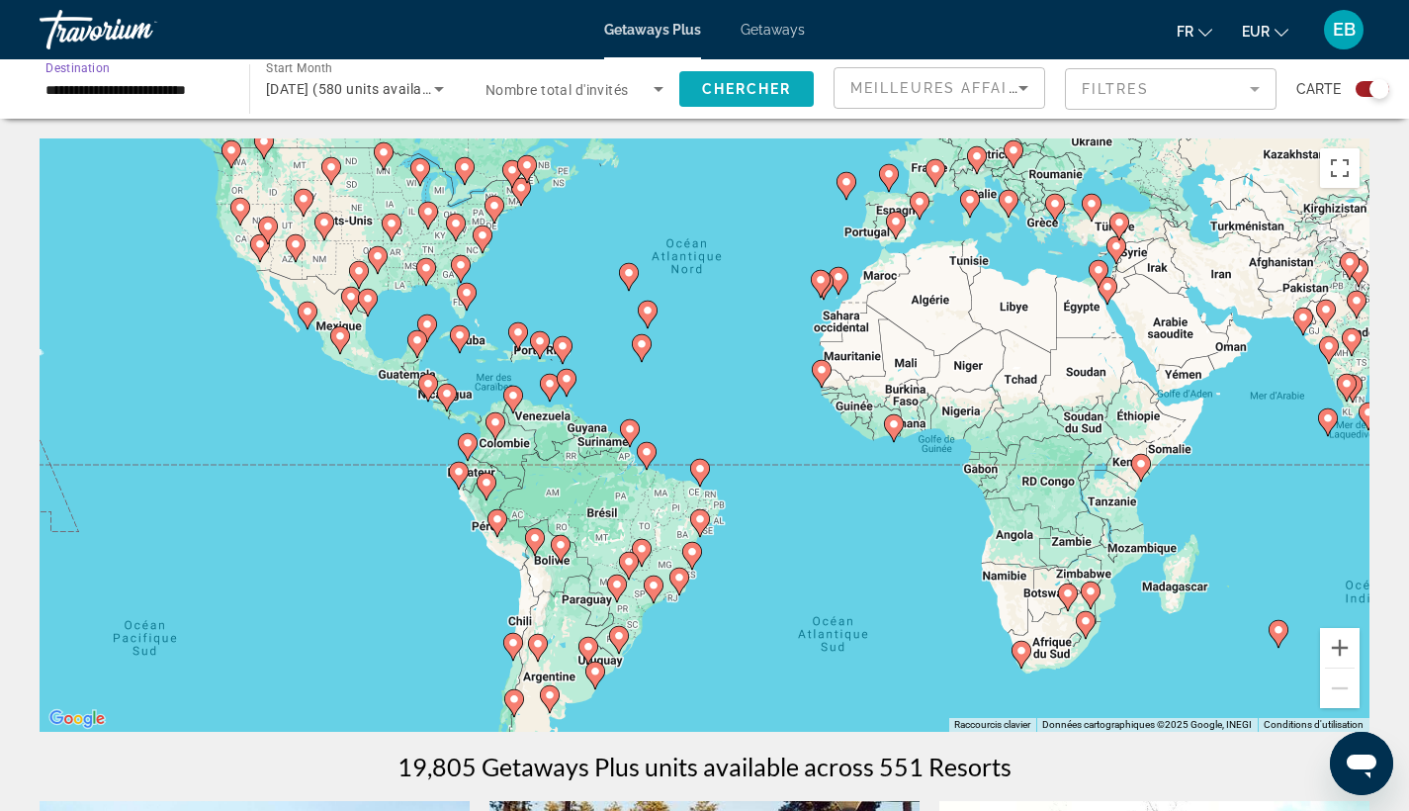
click at [718, 83] on span "Chercher" at bounding box center [747, 89] width 90 height 16
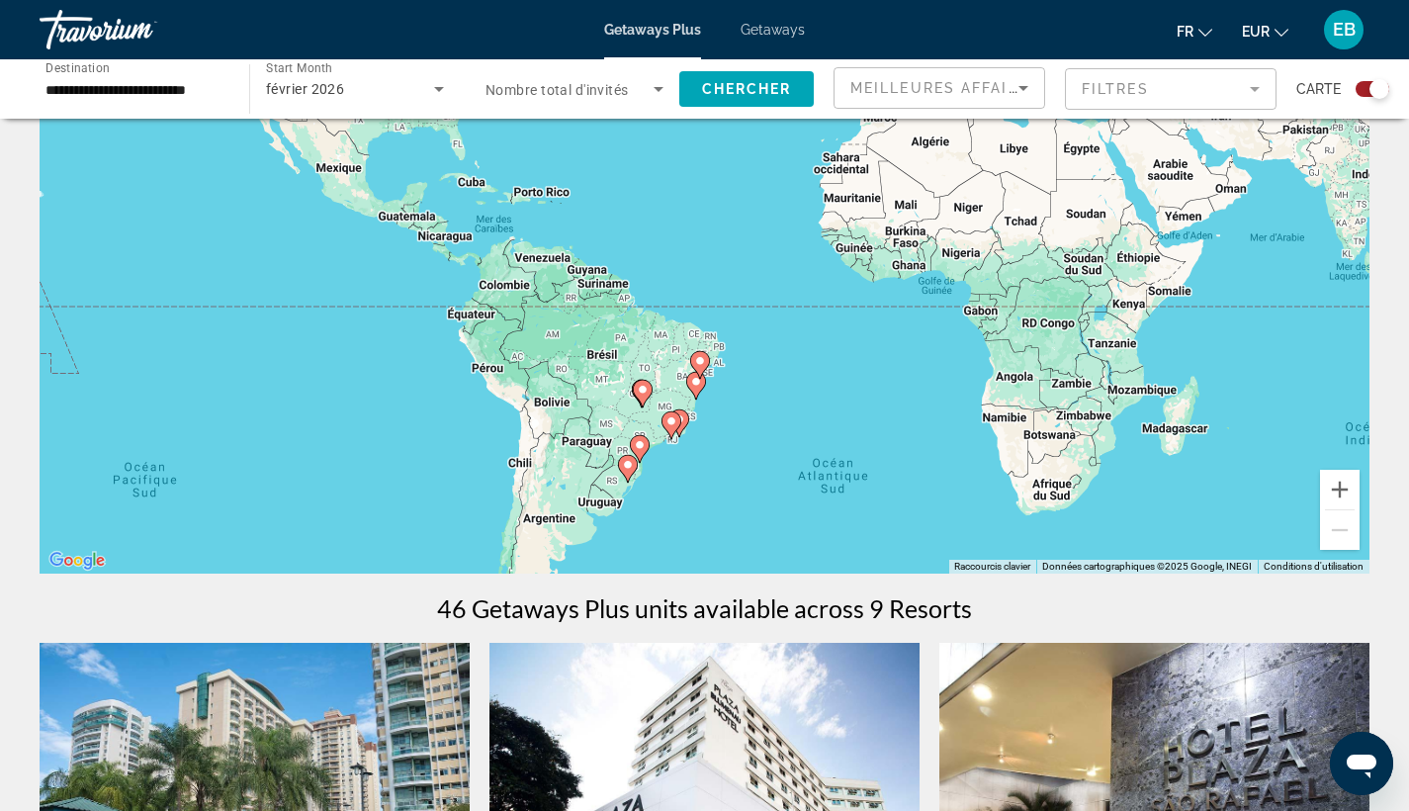
scroll to position [144, 0]
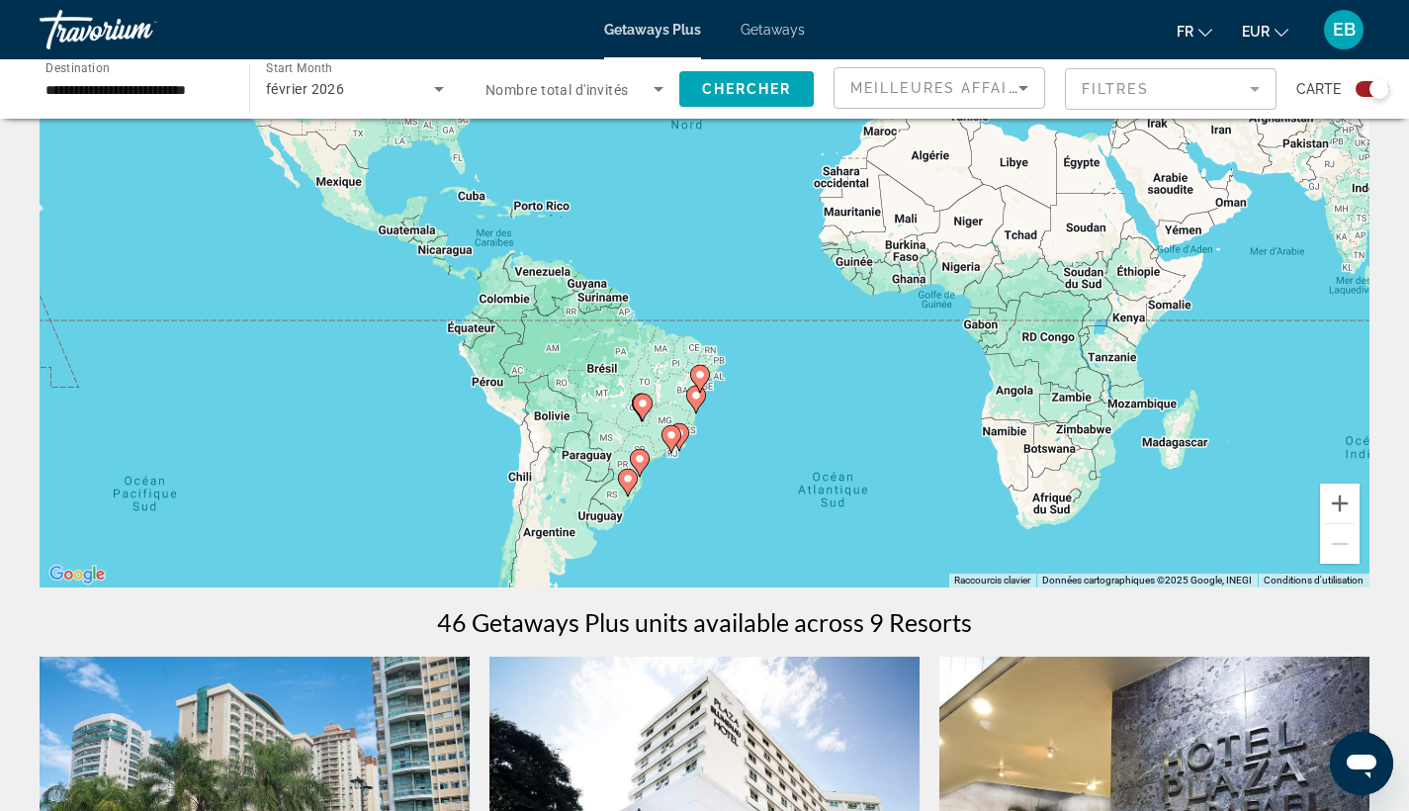
click at [666, 467] on div "Pour activer le glissement avec le clavier, appuyez sur Alt+Entrée. Une fois ce…" at bounding box center [705, 290] width 1330 height 593
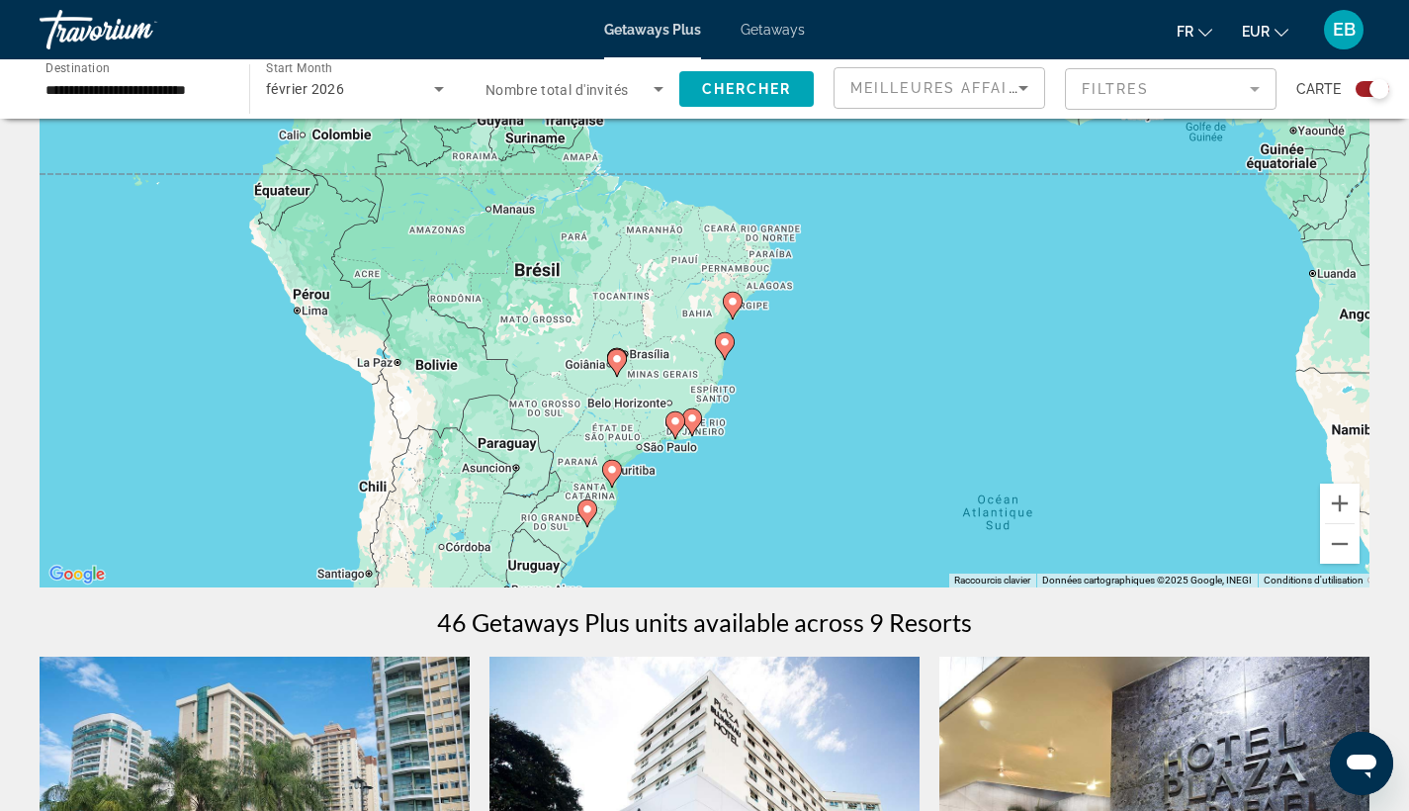
click at [691, 492] on div "Pour activer le glissement avec le clavier, appuyez sur Alt+Entrée. Une fois ce…" at bounding box center [705, 290] width 1330 height 593
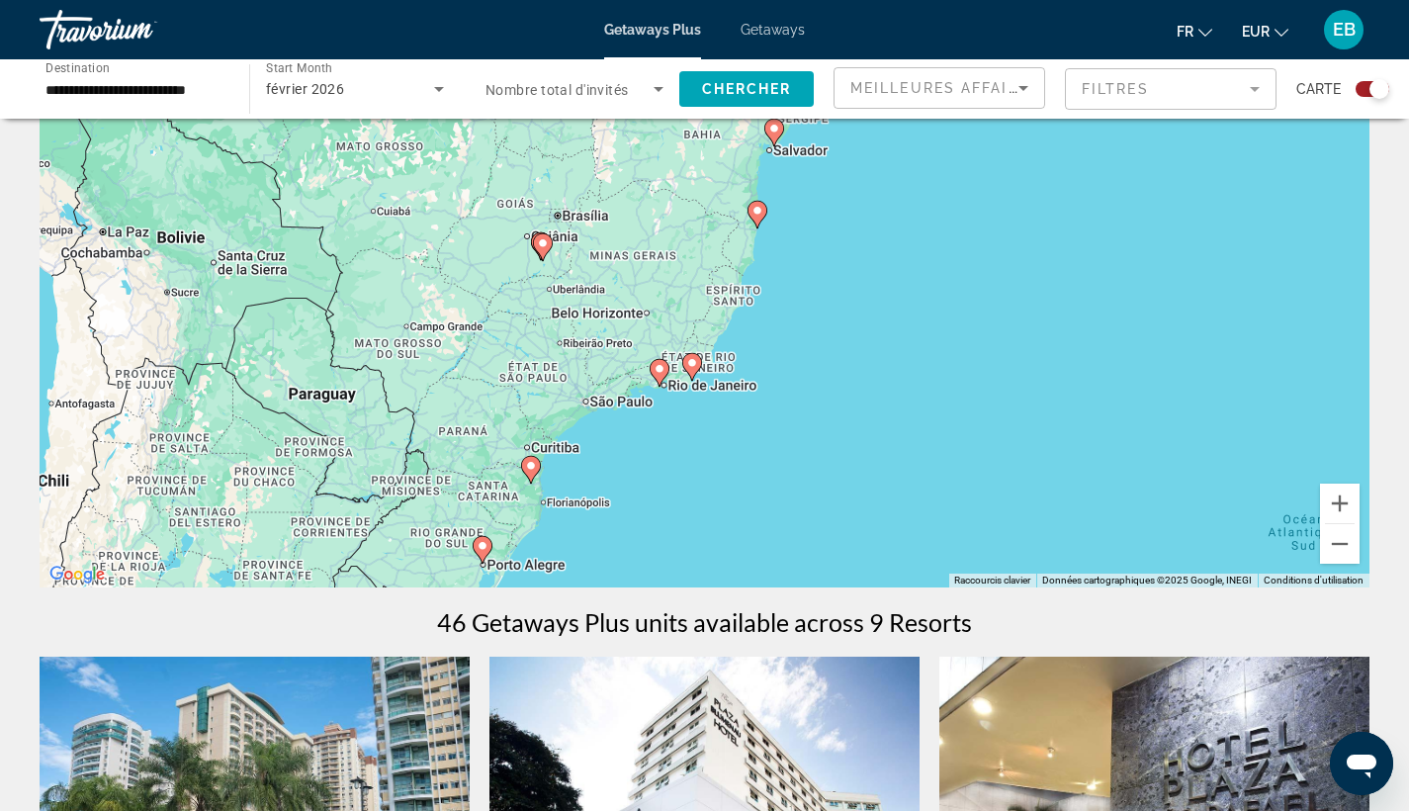
click at [717, 429] on div "Pour activer le glissement avec le clavier, appuyez sur Alt+Entrée. Une fois ce…" at bounding box center [705, 290] width 1330 height 593
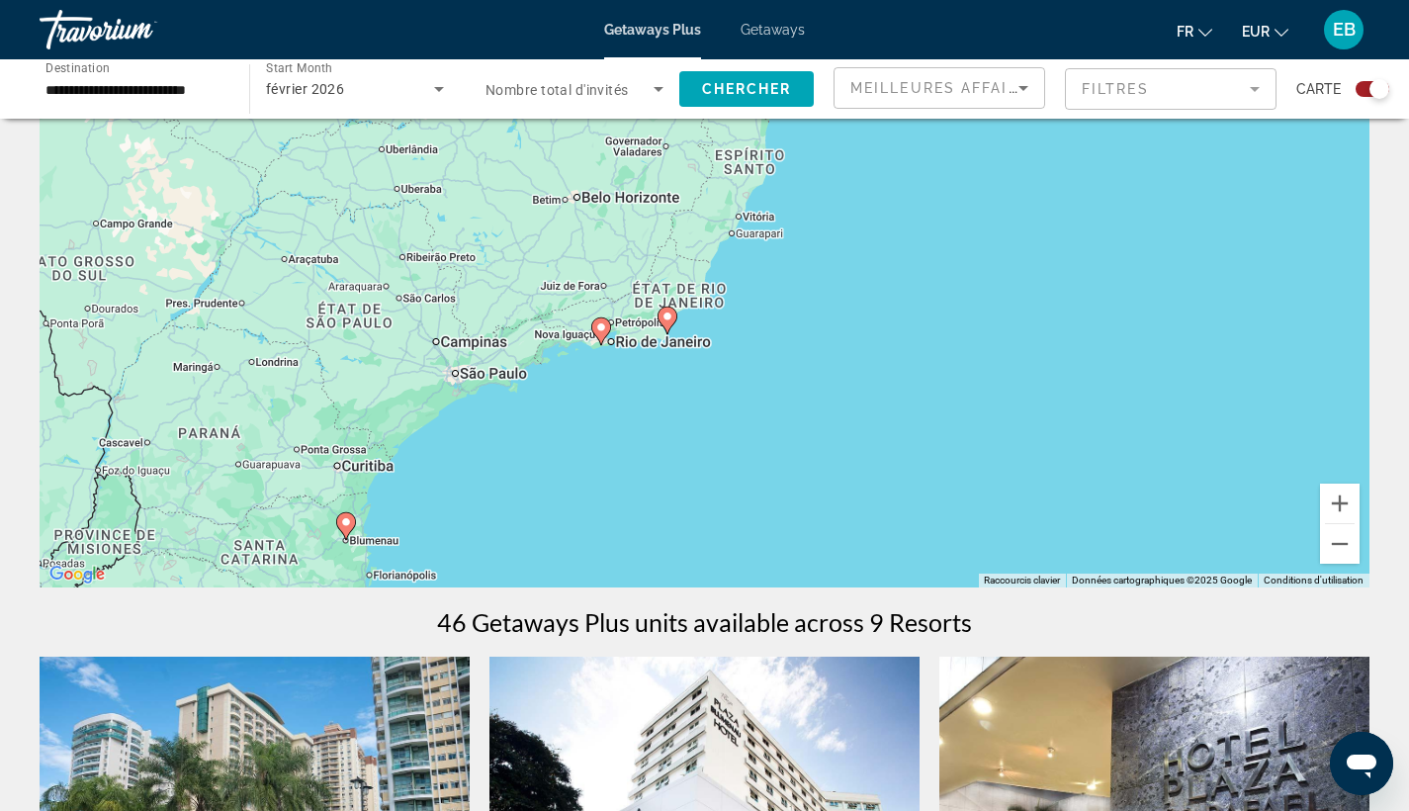
click at [637, 388] on div "Pour activer le glissement avec le clavier, appuyez sur Alt+Entrée. Une fois ce…" at bounding box center [705, 290] width 1330 height 593
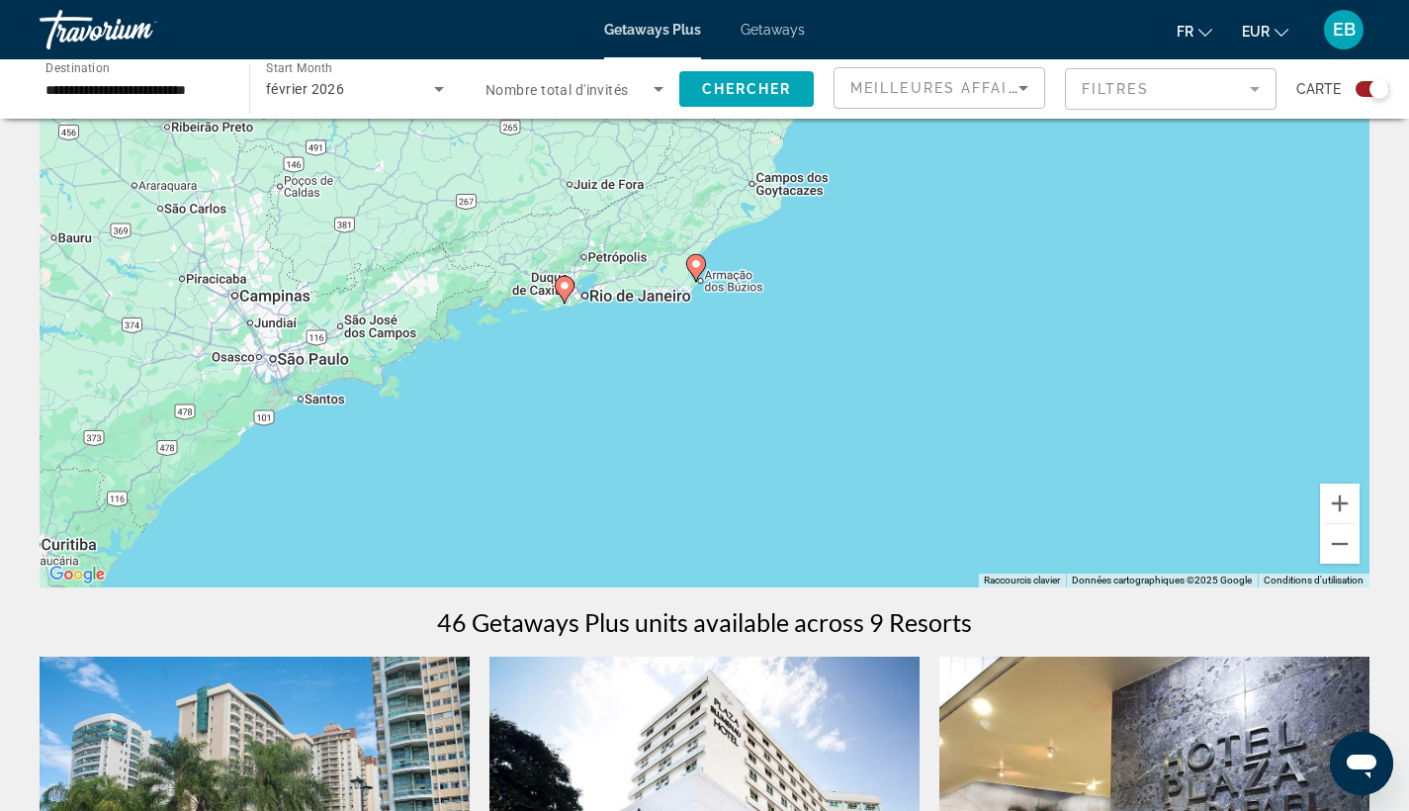
click at [632, 379] on div "Pour activer le glissement avec le clavier, appuyez sur Alt+Entrée. Une fois ce…" at bounding box center [705, 290] width 1330 height 593
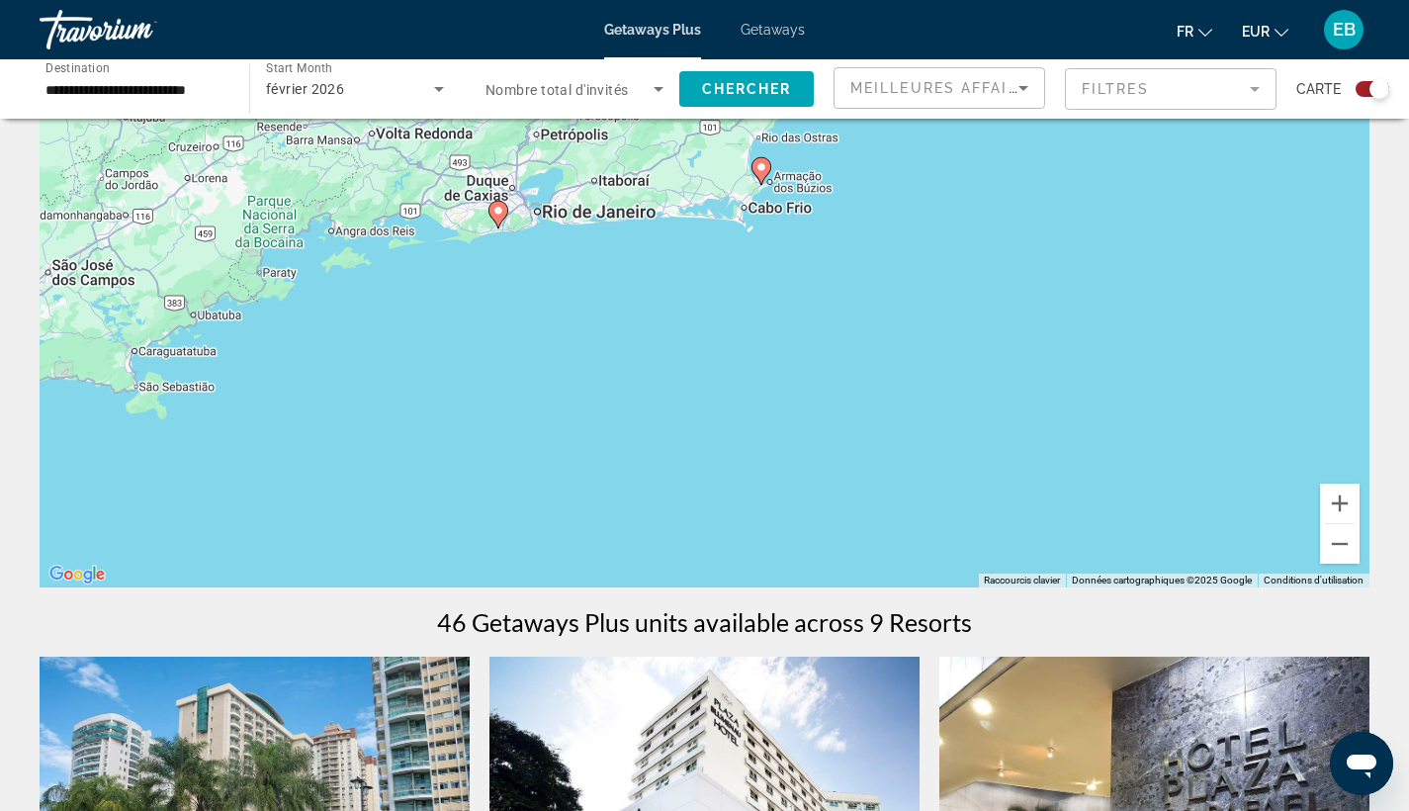
click at [622, 301] on div "Pour activer le glissement avec le clavier, appuyez sur Alt+Entrée. Une fois ce…" at bounding box center [705, 290] width 1330 height 593
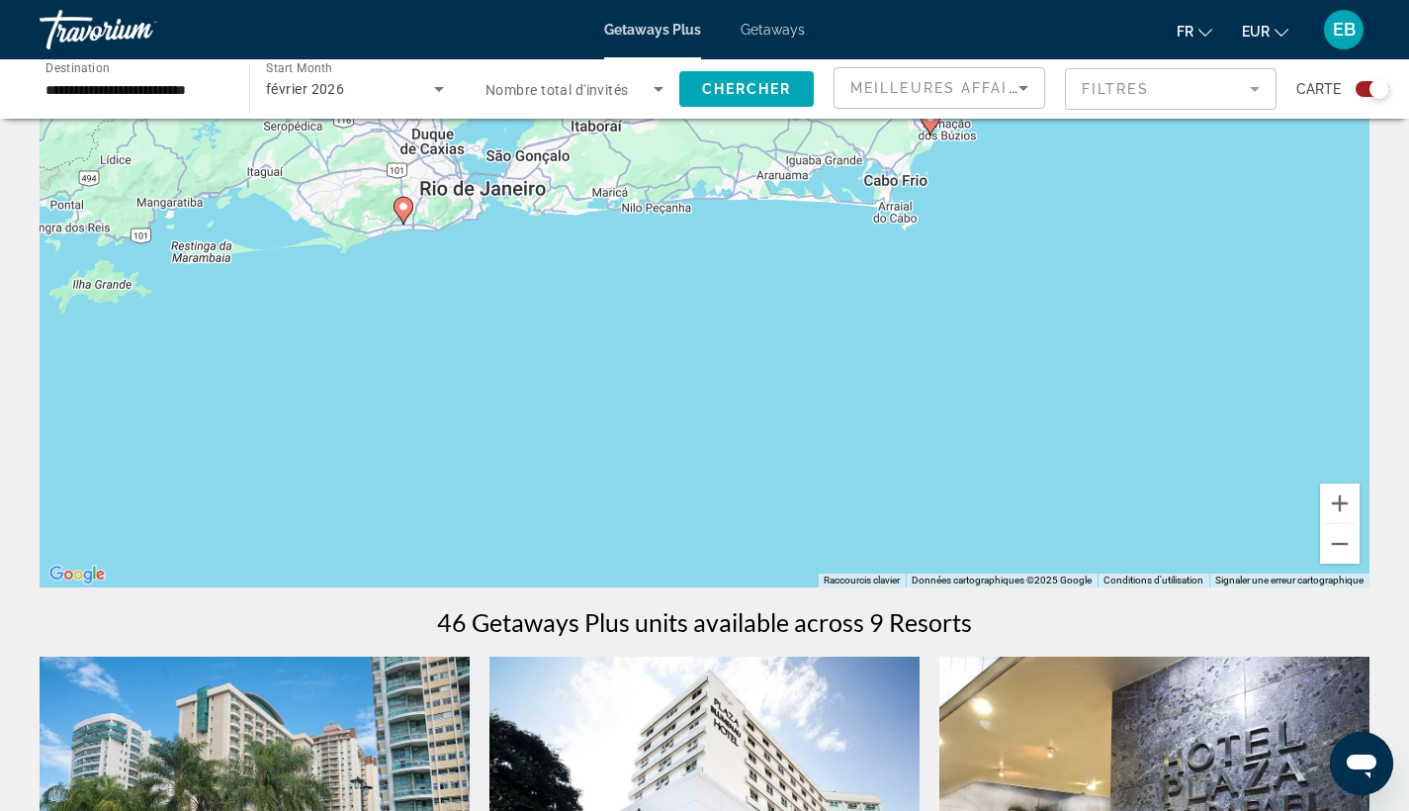
drag, startPoint x: 582, startPoint y: 241, endPoint x: 693, endPoint y: 523, distance: 302.7
click at [693, 523] on div "Pour activer le glissement avec le clavier, appuyez sur Alt+Entrée. Une fois ce…" at bounding box center [705, 290] width 1330 height 593
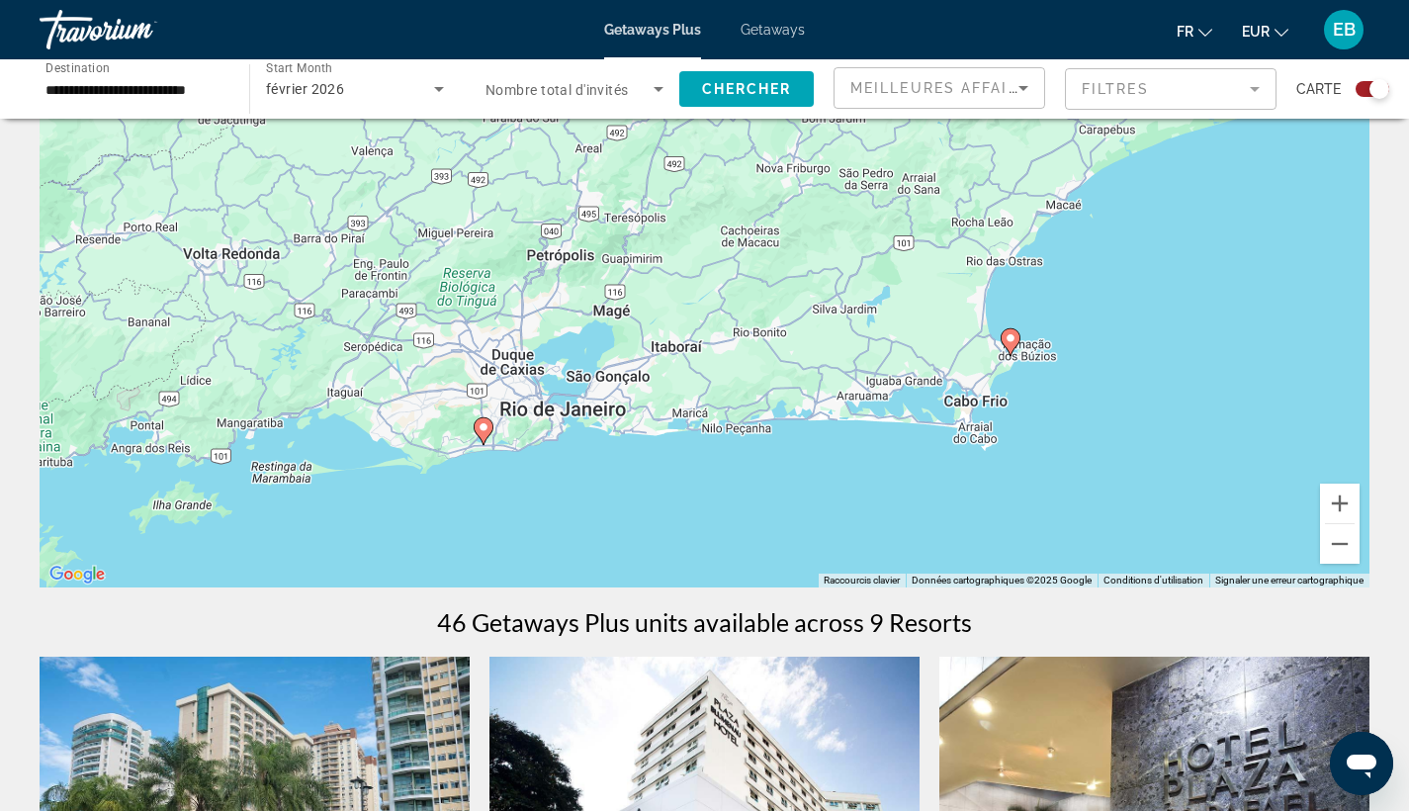
click at [480, 430] on image "Main content" at bounding box center [483, 427] width 12 height 12
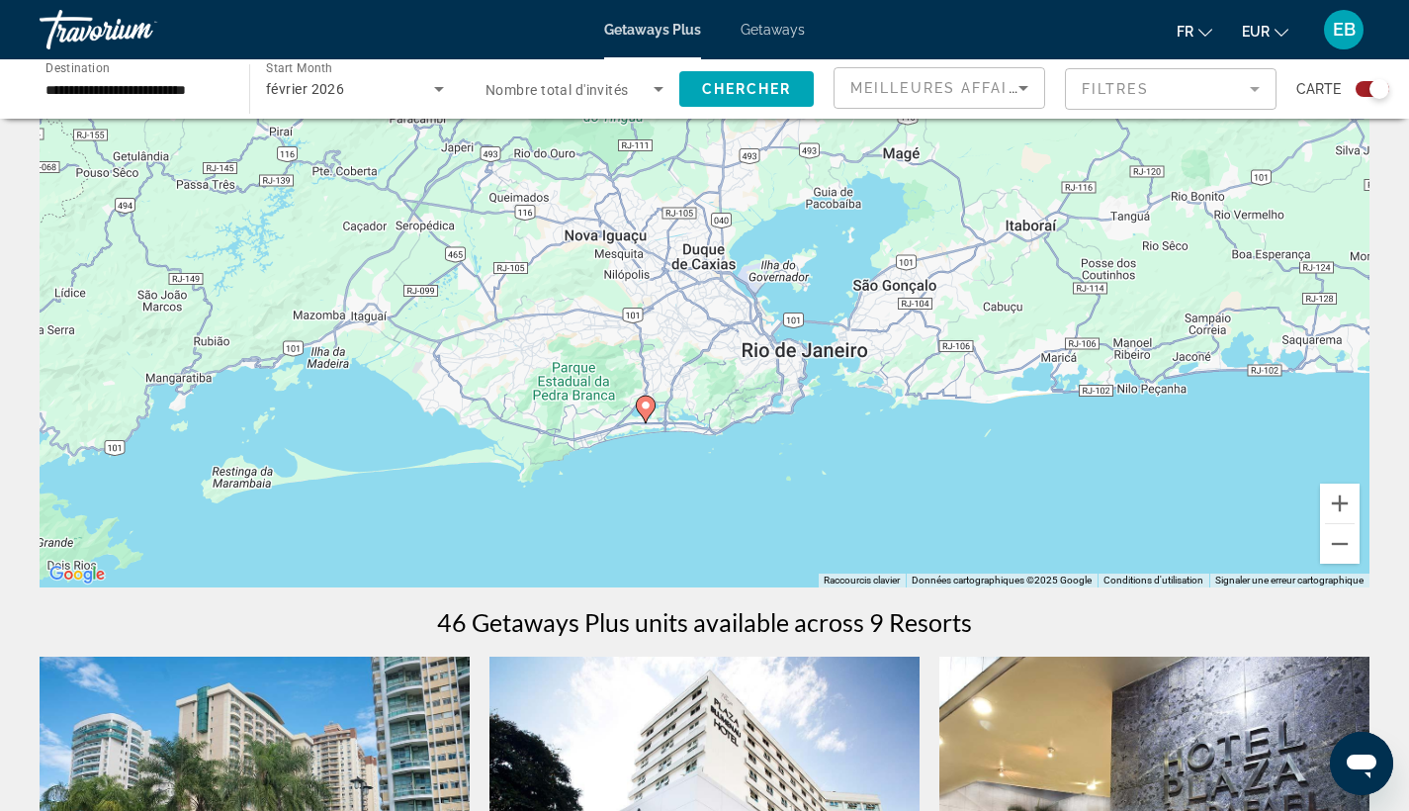
drag, startPoint x: 678, startPoint y: 380, endPoint x: 609, endPoint y: 532, distance: 167.2
click at [609, 532] on div "Pour activer le glissement avec le clavier, appuyez sur Alt+Entrée. Une fois ce…" at bounding box center [705, 290] width 1330 height 593
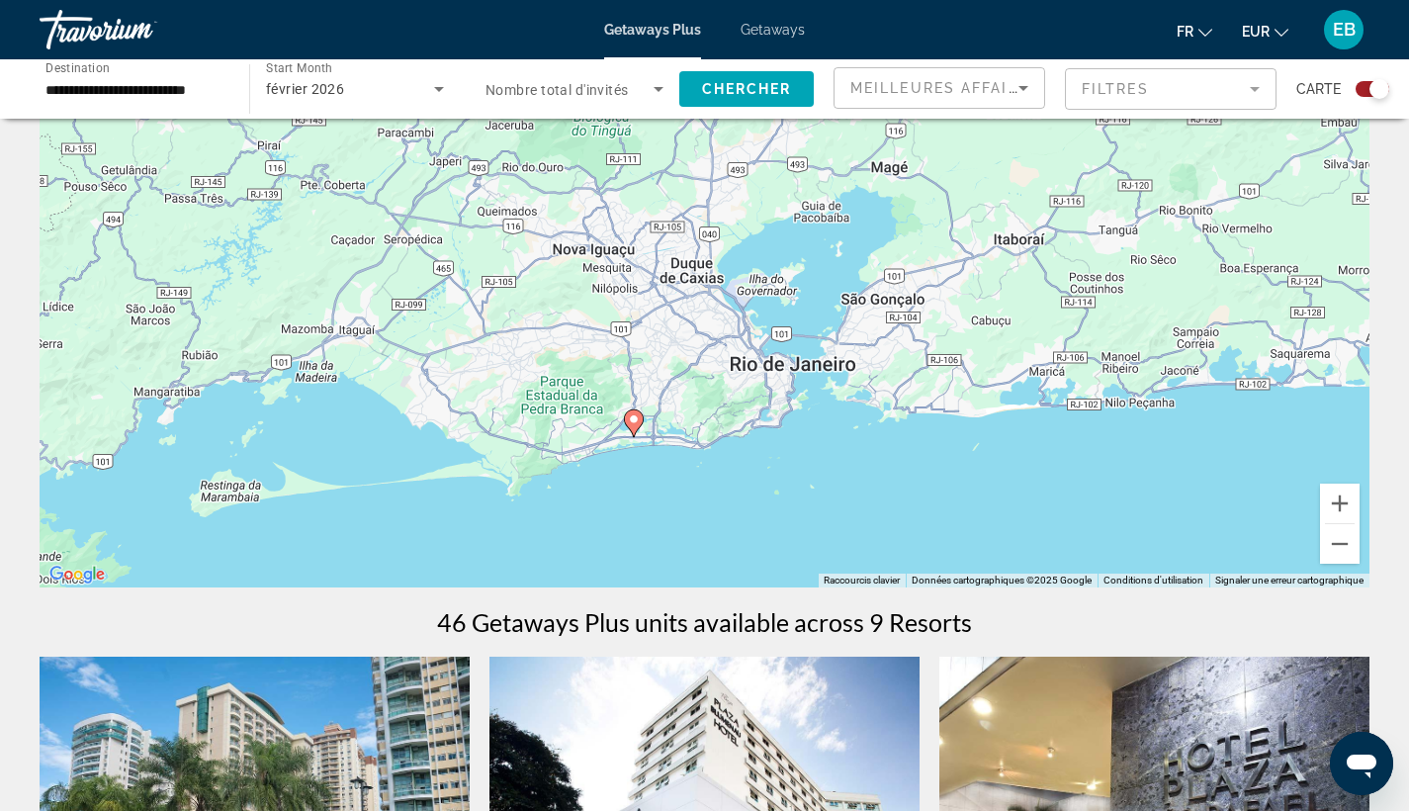
click at [631, 421] on image "Main content" at bounding box center [634, 419] width 12 height 12
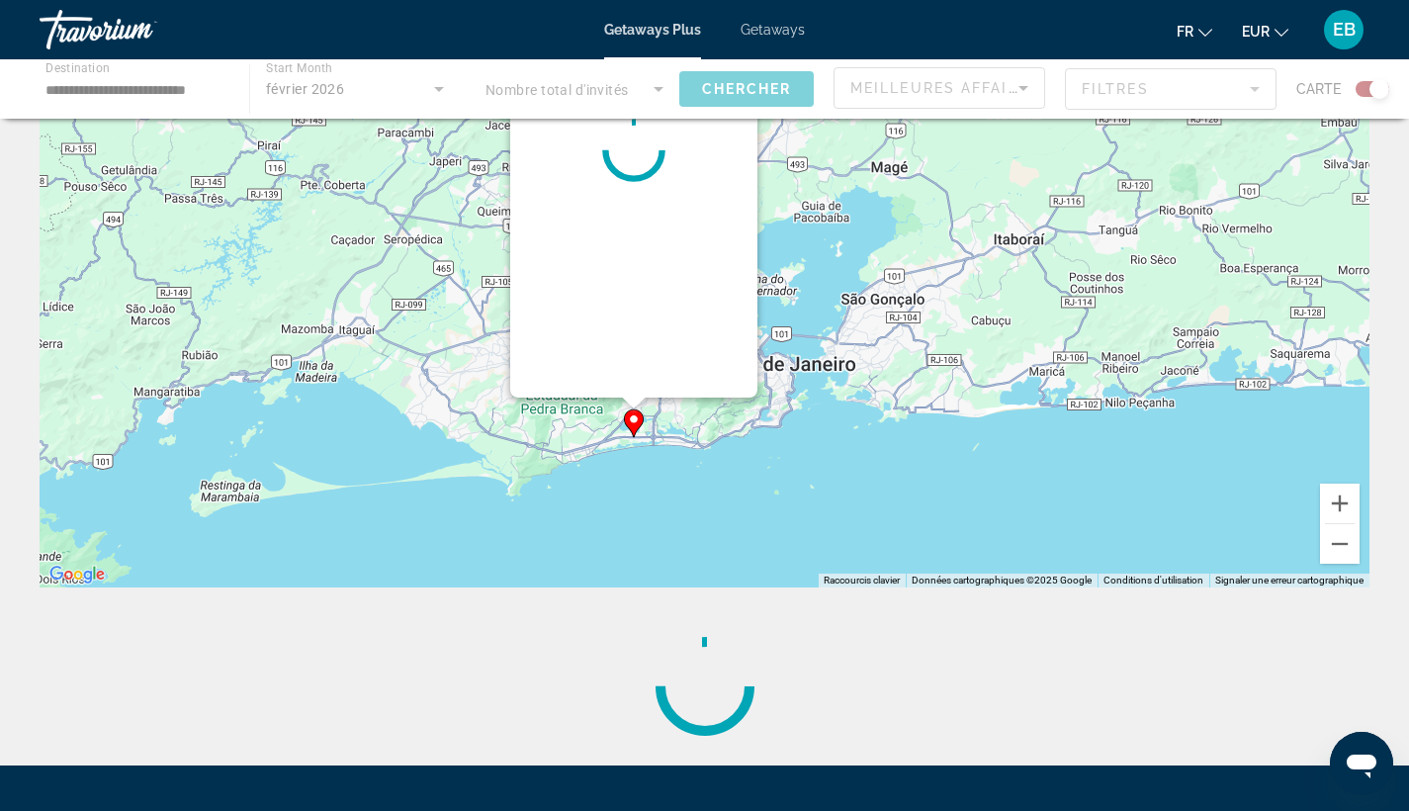
scroll to position [0, 0]
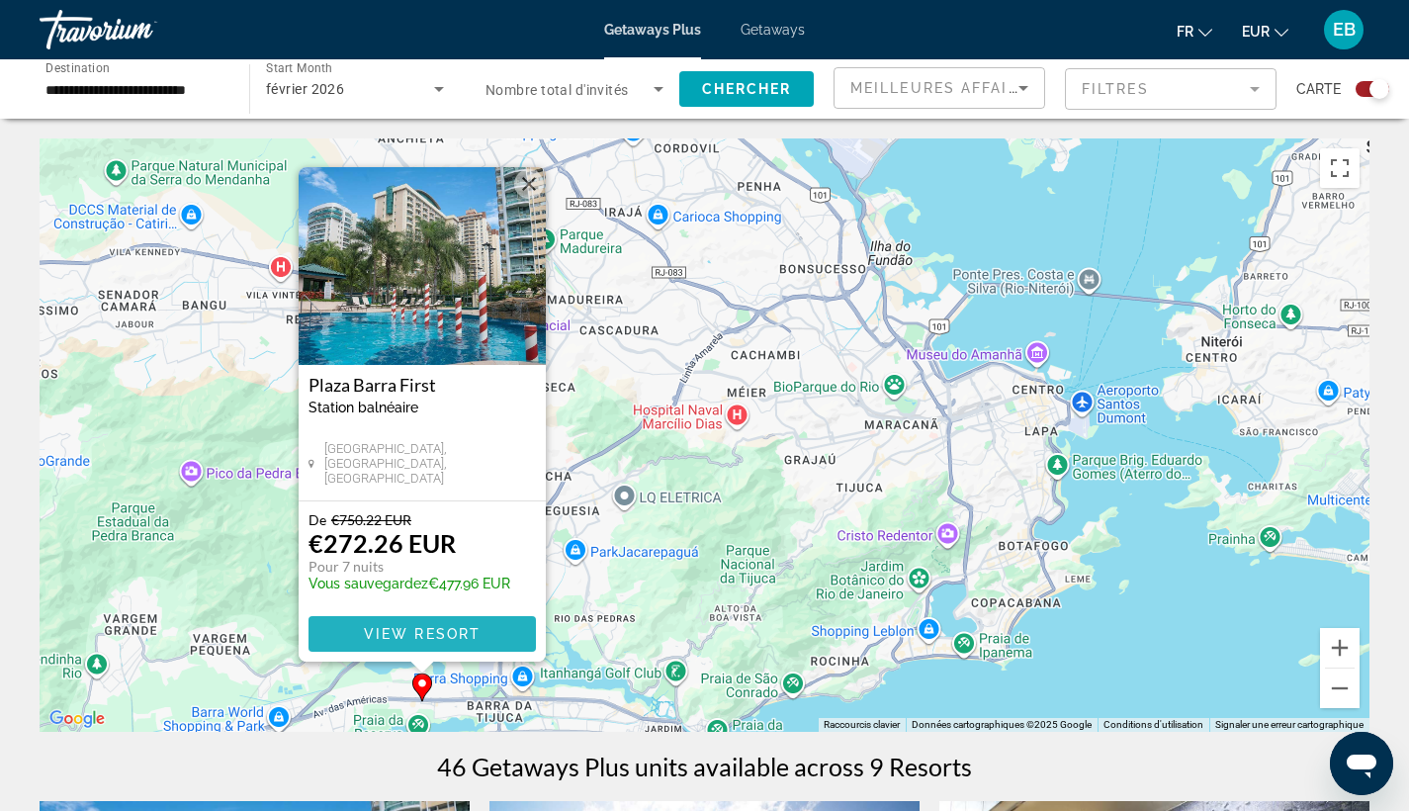
click at [456, 636] on span "View Resort" at bounding box center [421, 634] width 117 height 16
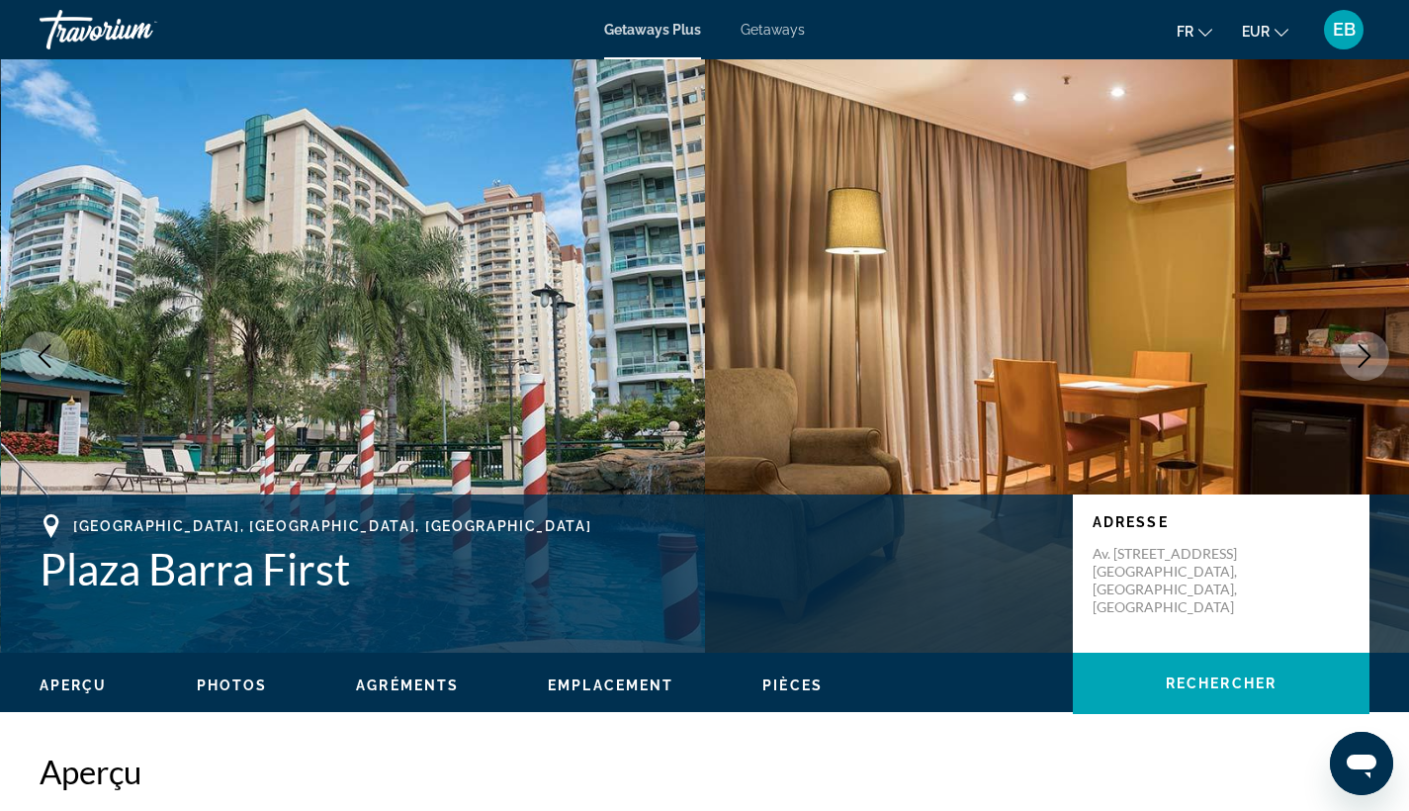
click at [337, 573] on h1 "Plaza Barra First" at bounding box center [546, 568] width 1013 height 51
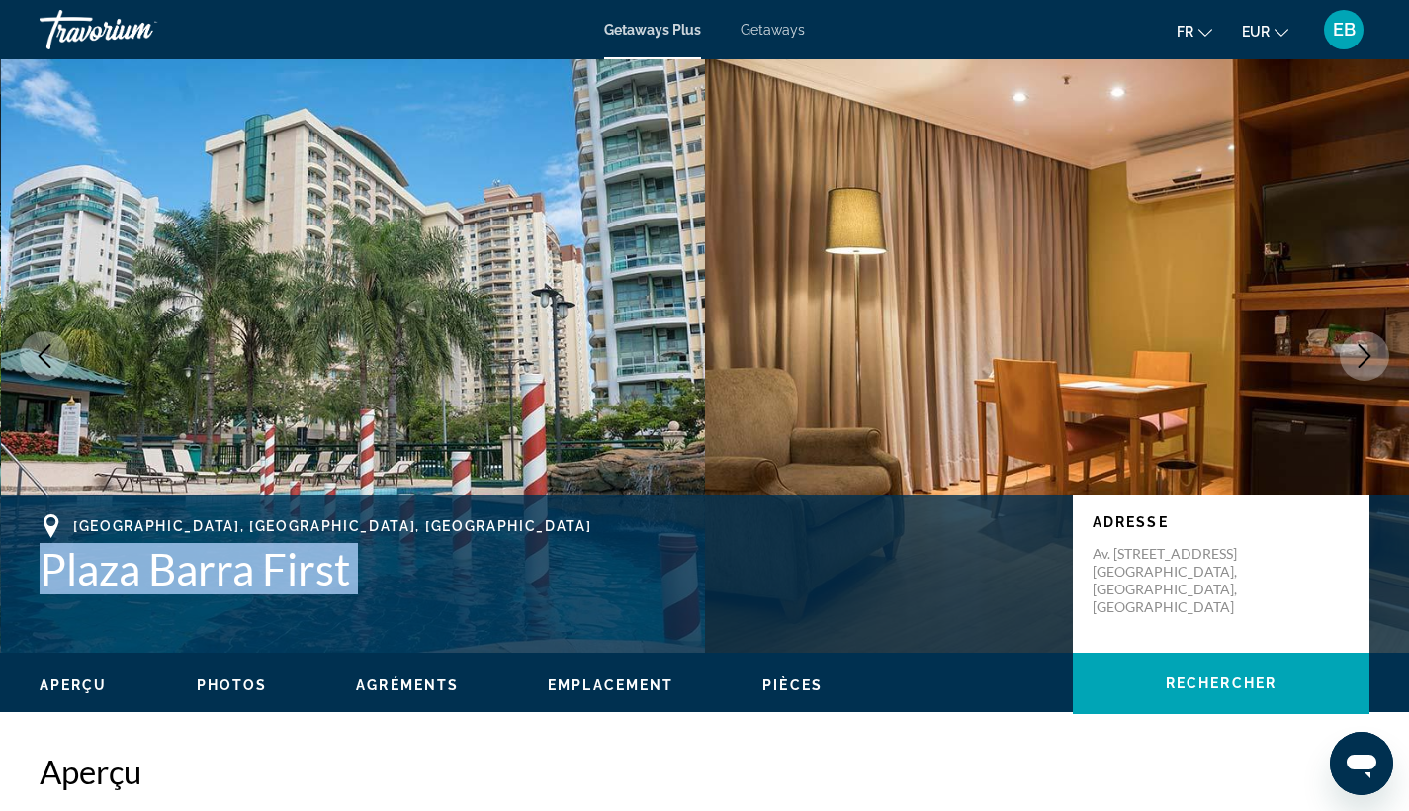
click at [337, 573] on h1 "Plaza Barra First" at bounding box center [546, 568] width 1013 height 51
copy h1 "Plaza Barra First"
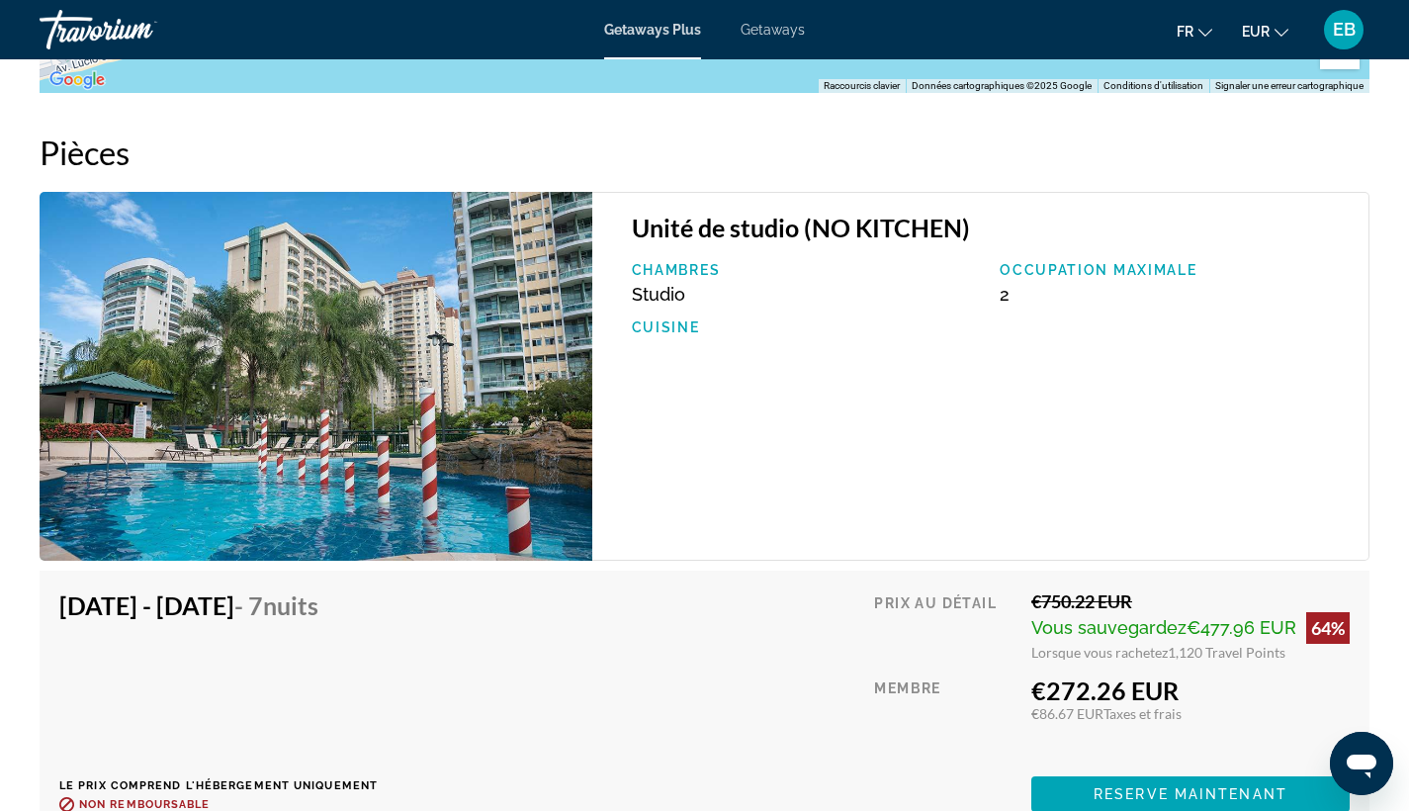
scroll to position [3071, 0]
